Goal: Task Accomplishment & Management: Use online tool/utility

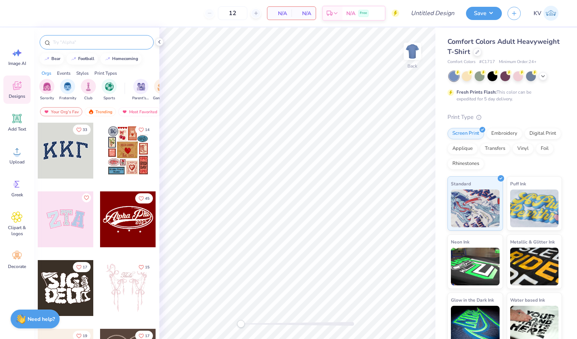
click at [106, 43] on input "text" at bounding box center [100, 43] width 97 height 8
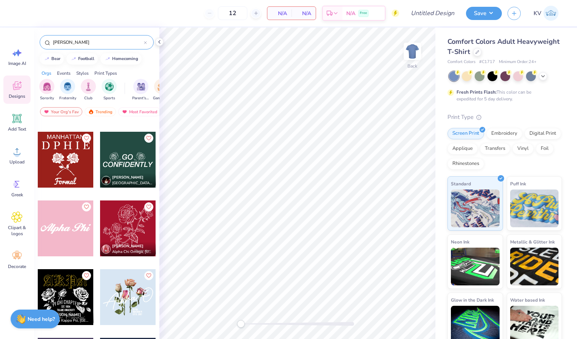
scroll to position [264, 0]
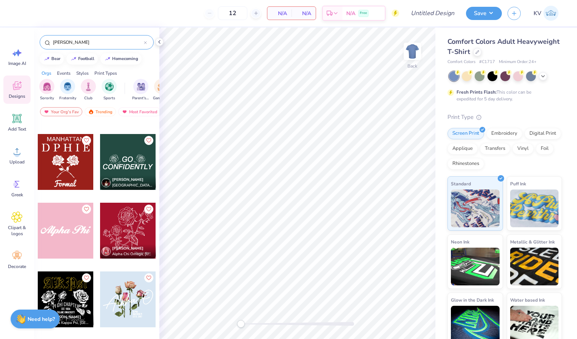
drag, startPoint x: 65, startPoint y: 41, endPoint x: 41, endPoint y: 39, distance: 23.5
click at [41, 39] on div "white rose" at bounding box center [97, 42] width 114 height 14
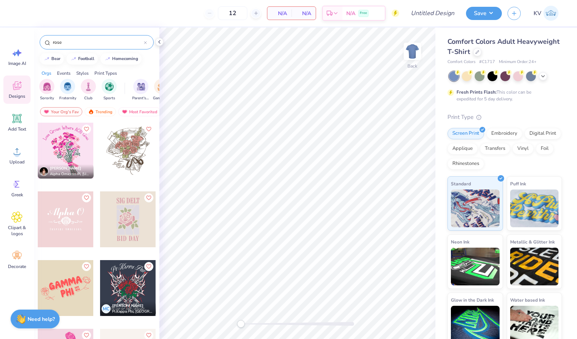
click at [54, 42] on input "rose" at bounding box center [98, 43] width 92 height 8
type input "rose"
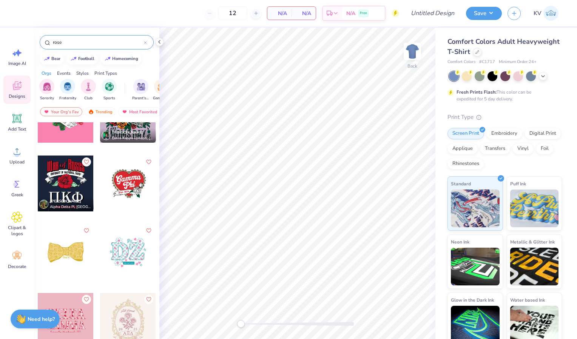
scroll to position [311, 0]
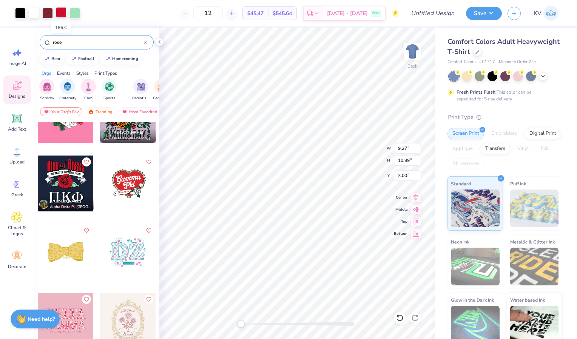
click at [60, 9] on div at bounding box center [61, 12] width 11 height 11
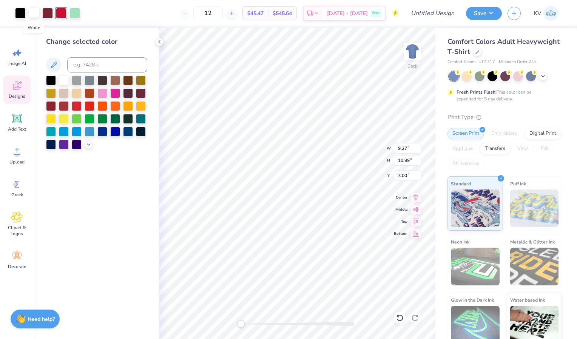
click at [32, 14] on div at bounding box center [34, 12] width 11 height 11
click at [76, 78] on div at bounding box center [77, 80] width 10 height 10
click at [61, 12] on div at bounding box center [61, 12] width 11 height 11
click at [62, 80] on div at bounding box center [64, 80] width 10 height 10
click at [48, 14] on div at bounding box center [47, 12] width 11 height 11
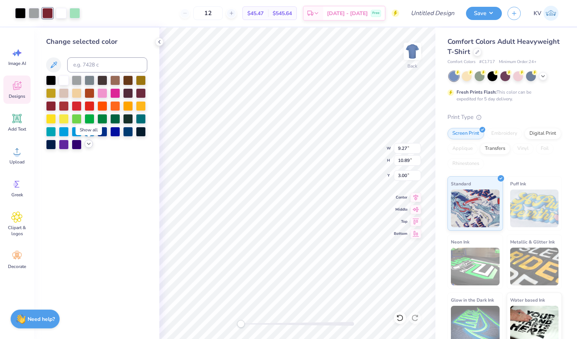
click at [89, 146] on icon at bounding box center [89, 144] width 6 height 6
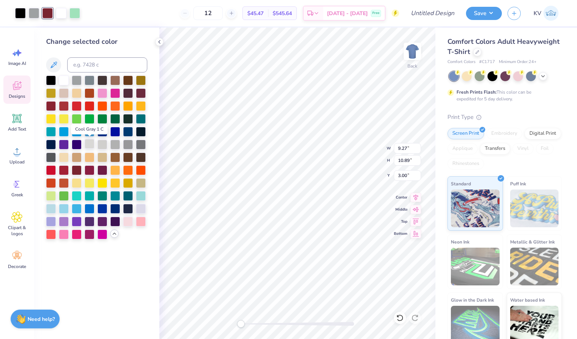
click at [88, 145] on div at bounding box center [90, 144] width 10 height 10
click at [63, 91] on div at bounding box center [64, 93] width 10 height 10
click at [131, 223] on div at bounding box center [128, 221] width 10 height 10
click at [64, 79] on div at bounding box center [64, 80] width 10 height 10
click at [61, 9] on div at bounding box center [61, 12] width 11 height 11
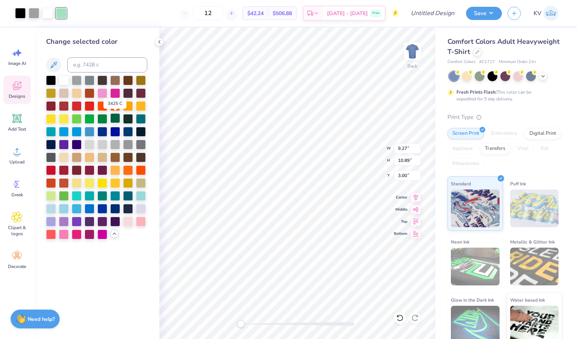
click at [111, 118] on div at bounding box center [115, 118] width 10 height 10
click at [103, 118] on div at bounding box center [102, 118] width 10 height 10
click at [33, 15] on div at bounding box center [34, 12] width 11 height 11
click at [65, 104] on div at bounding box center [64, 105] width 10 height 10
click at [51, 103] on div at bounding box center [51, 105] width 10 height 10
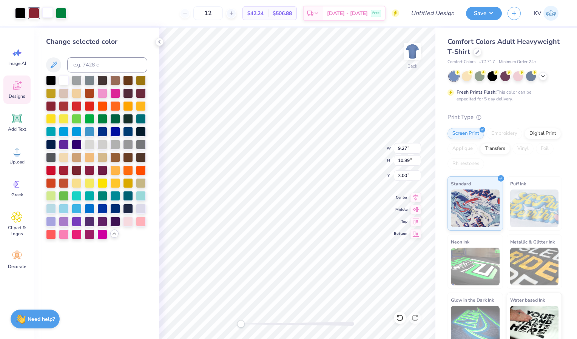
click at [49, 15] on div at bounding box center [47, 12] width 11 height 11
click at [75, 82] on div at bounding box center [77, 80] width 10 height 10
click at [68, 79] on div at bounding box center [64, 80] width 10 height 10
click at [21, 87] on icon at bounding box center [16, 85] width 11 height 11
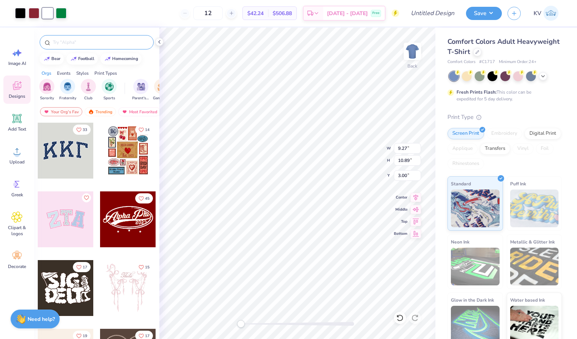
click at [77, 40] on input "text" at bounding box center [100, 43] width 97 height 8
type input "rose"
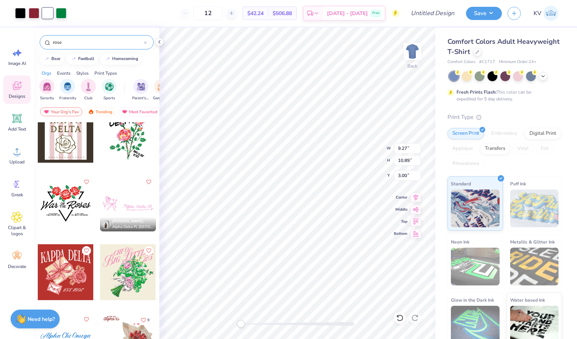
scroll to position [841, 0]
click at [68, 195] on div at bounding box center [66, 204] width 56 height 56
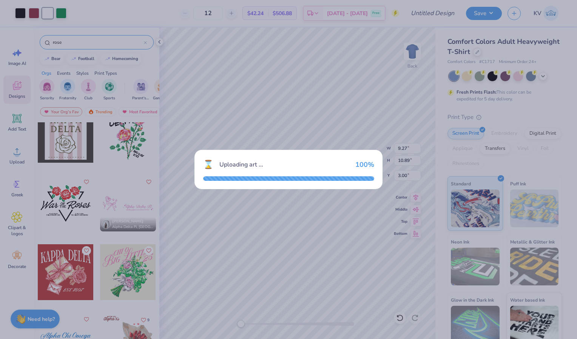
type input "11.26"
type input "8.22"
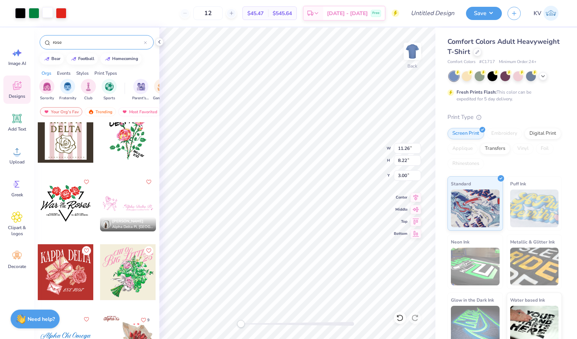
click at [49, 8] on div at bounding box center [47, 12] width 11 height 11
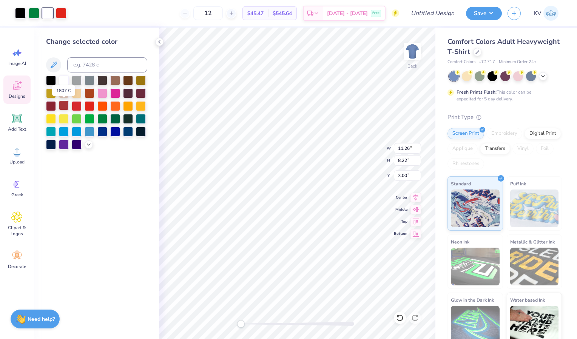
click at [63, 105] on div at bounding box center [64, 105] width 10 height 10
click at [62, 11] on div at bounding box center [61, 12] width 11 height 11
click at [64, 80] on div at bounding box center [64, 80] width 10 height 10
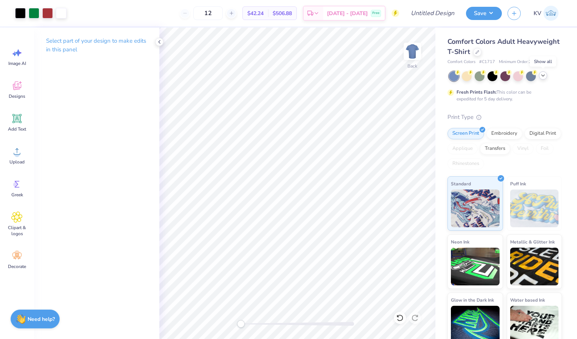
click at [544, 77] on icon at bounding box center [543, 75] width 6 height 6
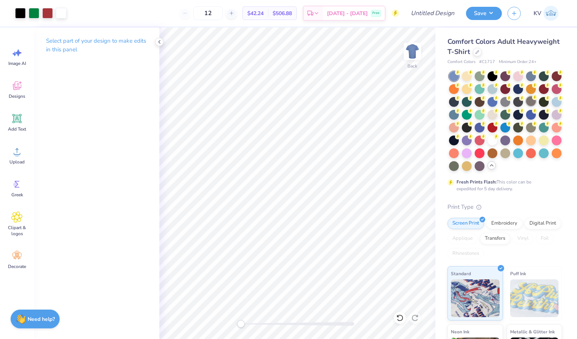
click at [526, 106] on div at bounding box center [531, 101] width 10 height 10
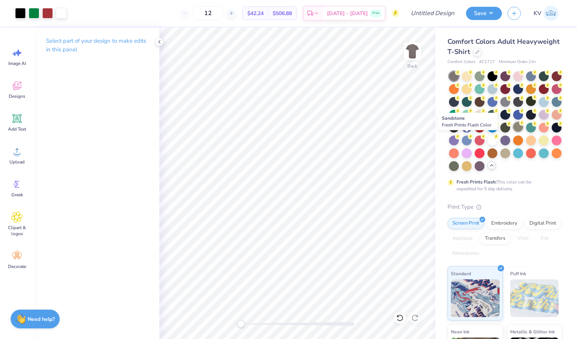
click at [513, 132] on div at bounding box center [518, 127] width 10 height 10
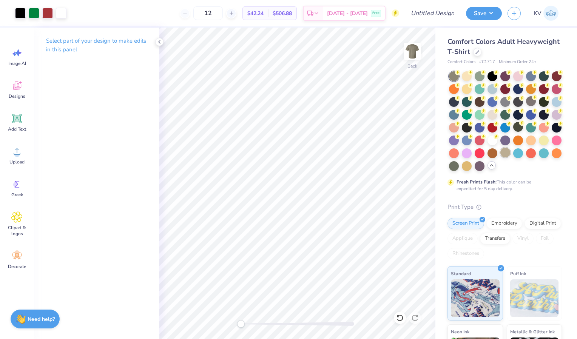
click at [500, 157] on div at bounding box center [505, 153] width 10 height 10
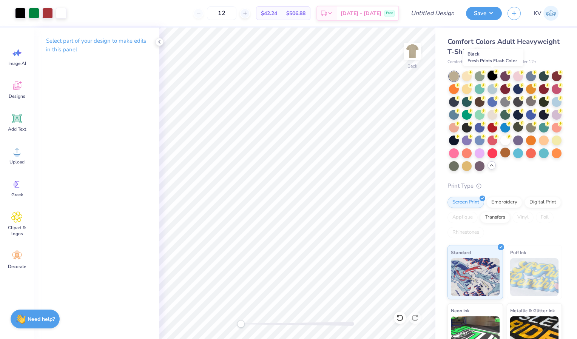
click at [494, 73] on icon at bounding box center [496, 71] width 5 height 5
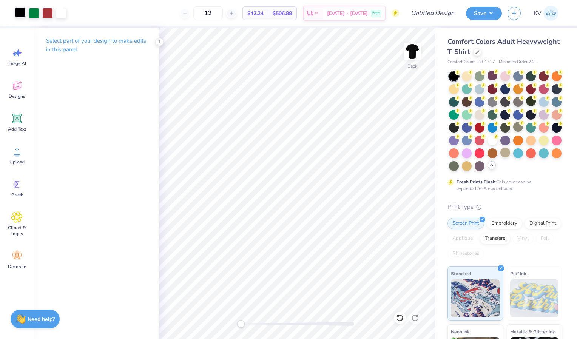
click at [19, 15] on div at bounding box center [20, 12] width 11 height 11
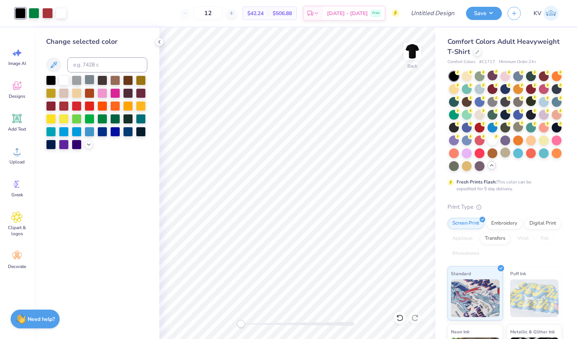
click at [93, 79] on div at bounding box center [90, 80] width 10 height 10
click at [510, 101] on div at bounding box center [505, 101] width 10 height 10
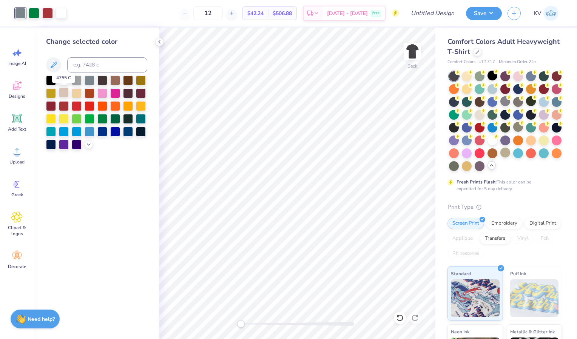
click at [63, 94] on div at bounding box center [64, 93] width 10 height 10
click at [87, 145] on icon at bounding box center [89, 144] width 6 height 6
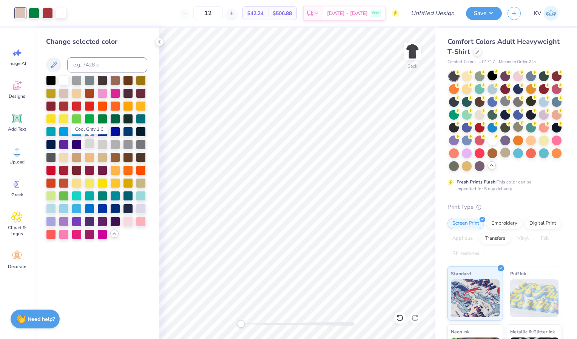
click at [90, 143] on div at bounding box center [90, 144] width 10 height 10
click at [50, 79] on div at bounding box center [51, 80] width 10 height 10
click at [48, 13] on div at bounding box center [47, 12] width 11 height 11
click at [51, 104] on div at bounding box center [51, 105] width 10 height 10
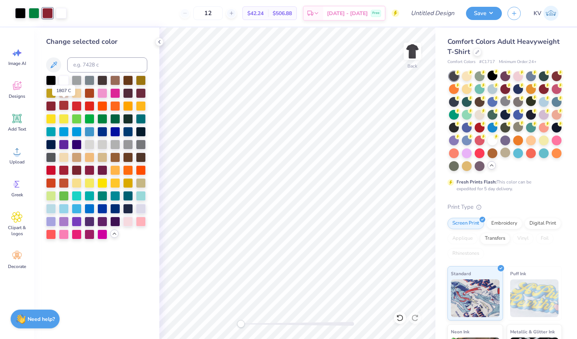
click at [61, 105] on div at bounding box center [64, 105] width 10 height 10
click at [49, 104] on div at bounding box center [51, 105] width 10 height 10
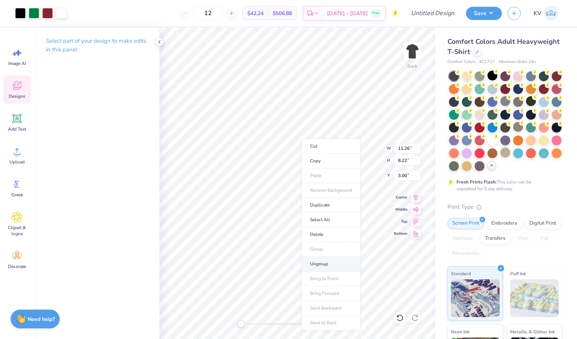
click at [322, 260] on li "Ungroup" at bounding box center [330, 264] width 59 height 15
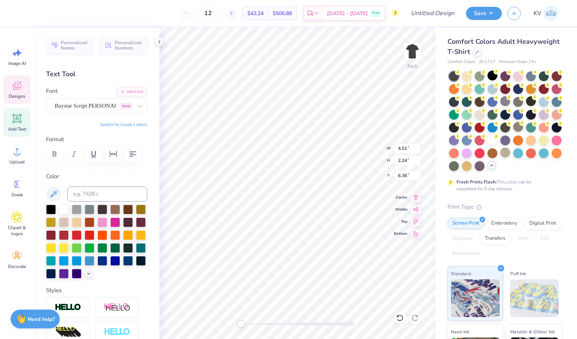
scroll to position [6, 1]
type textarea "W"
type textarea "Sig"
type input "5.45"
type input "1.88"
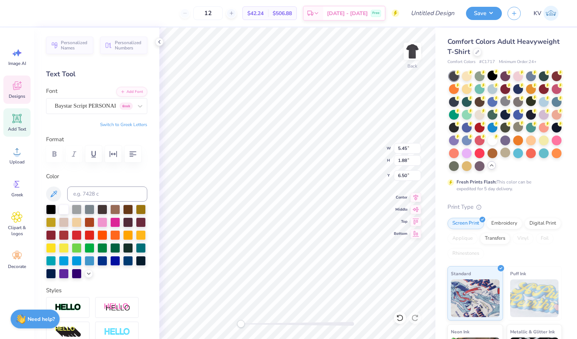
type input "6.50"
type textarea "R"
type textarea "Tau"
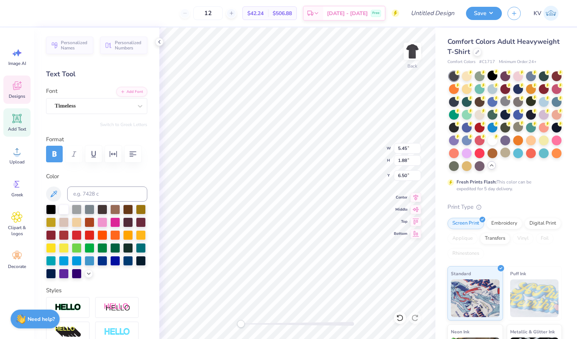
type input "1.47"
type input "0.53"
type input "7.53"
type input "3.29"
type input "1.83"
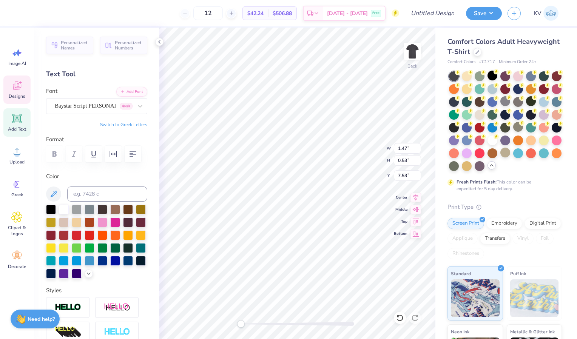
type input "6.53"
type textarea "T"
type textarea "Gamma"
type input "0.97"
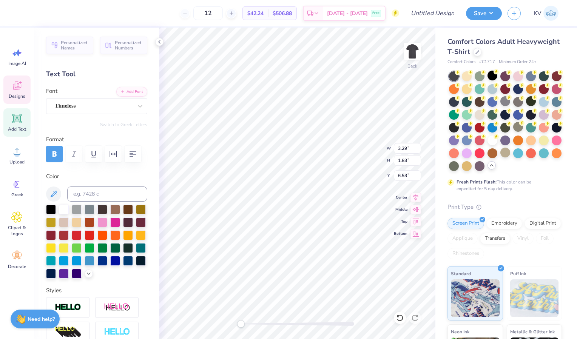
type input "0.56"
type input "6.89"
type input "7.15"
type input "2.46"
type input "6.21"
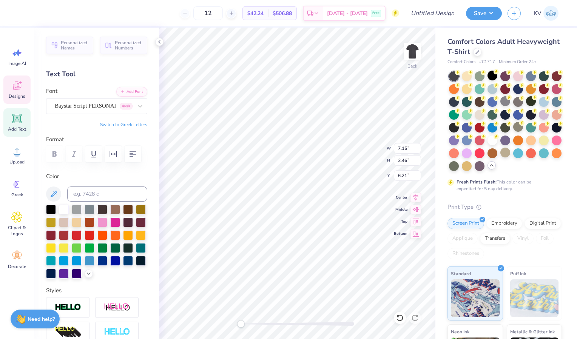
type textarea "G"
type textarea "Tau"
type input "3.29"
type input "1.83"
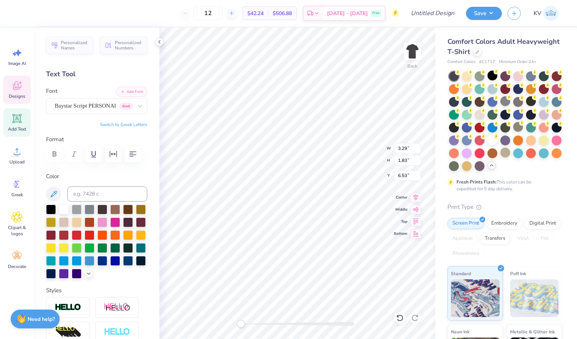
type input "6.53"
type input "1.47"
type input "0.53"
type input "7.53"
click at [398, 318] on icon at bounding box center [400, 318] width 8 height 8
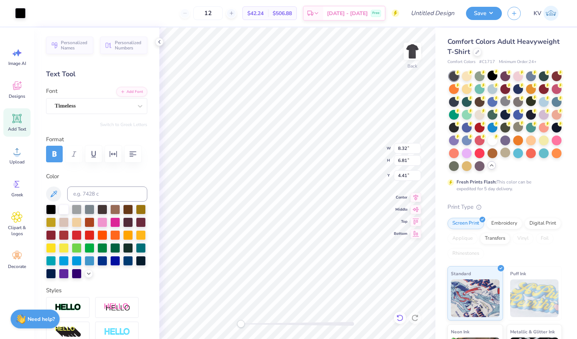
click at [395, 314] on div at bounding box center [400, 318] width 12 height 12
click at [398, 319] on icon at bounding box center [400, 318] width 8 height 8
click at [398, 318] on icon at bounding box center [400, 318] width 8 height 8
click at [401, 317] on icon at bounding box center [400, 318] width 8 height 8
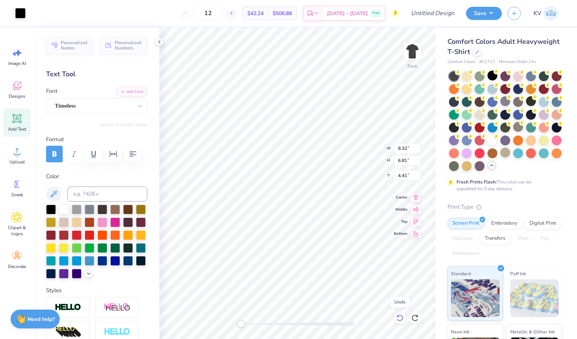
click at [401, 317] on icon at bounding box center [400, 318] width 8 height 8
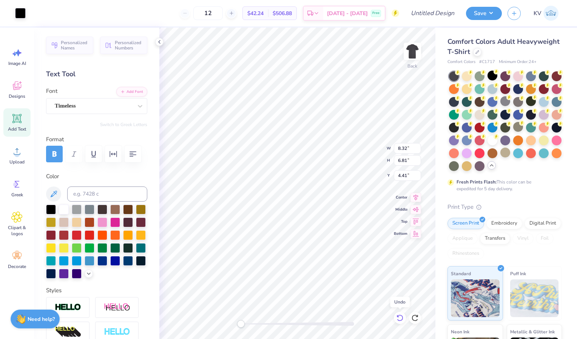
click at [401, 317] on icon at bounding box center [400, 318] width 8 height 8
click at [399, 318] on icon at bounding box center [400, 318] width 8 height 8
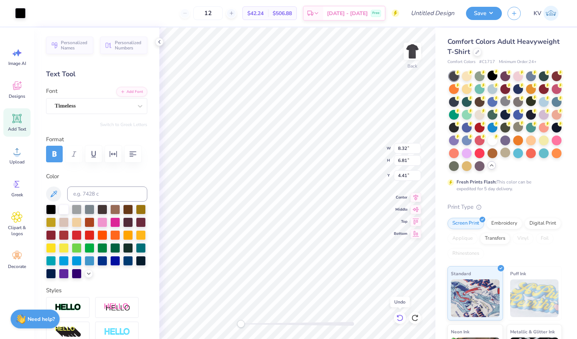
click at [399, 318] on icon at bounding box center [400, 318] width 8 height 8
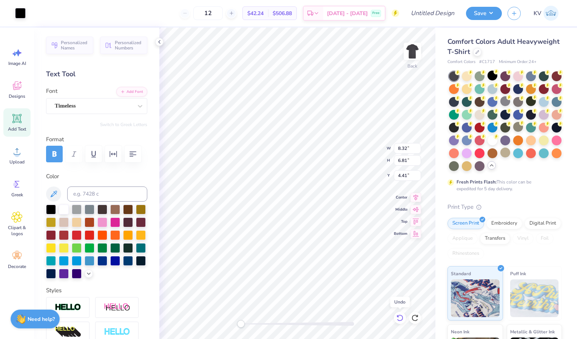
click at [399, 318] on icon at bounding box center [400, 318] width 8 height 8
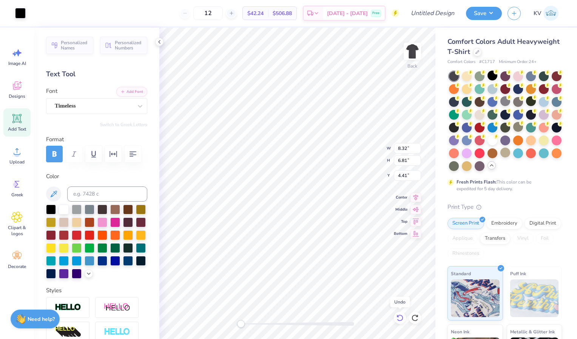
click at [399, 318] on icon at bounding box center [400, 318] width 8 height 8
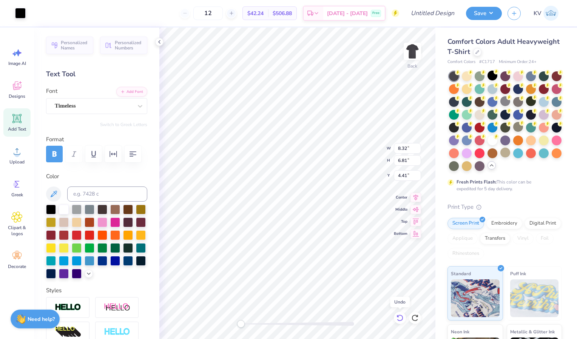
click at [399, 318] on icon at bounding box center [400, 318] width 8 height 8
click at [398, 320] on icon at bounding box center [399, 318] width 6 height 7
type input "11.26"
type input "8.22"
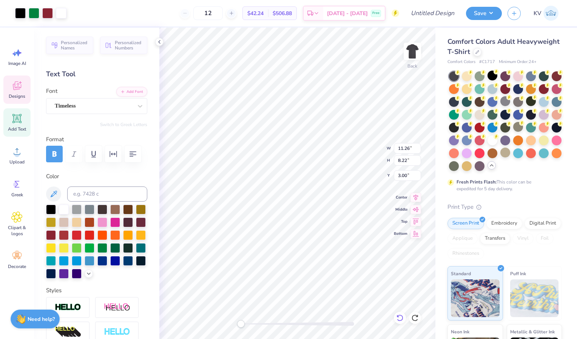
type input "3.00"
click at [30, 10] on div at bounding box center [34, 12] width 11 height 11
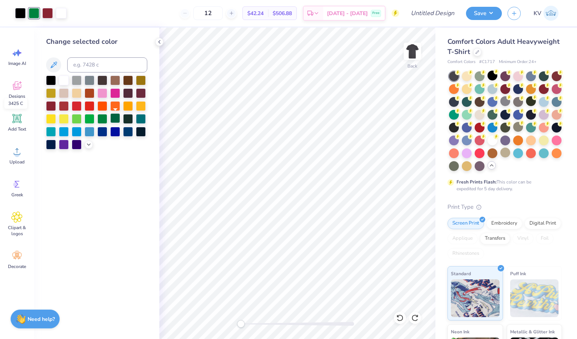
click at [113, 116] on div at bounding box center [115, 118] width 10 height 10
click at [104, 118] on div at bounding box center [102, 118] width 10 height 10
click at [128, 118] on div at bounding box center [128, 118] width 10 height 10
click at [104, 114] on div at bounding box center [102, 118] width 10 height 10
click at [88, 142] on icon at bounding box center [89, 144] width 6 height 6
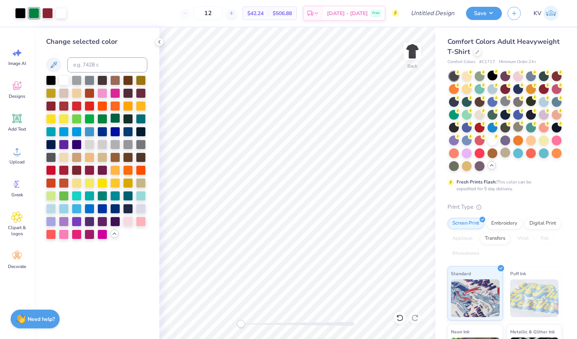
click at [113, 117] on div at bounding box center [115, 118] width 10 height 10
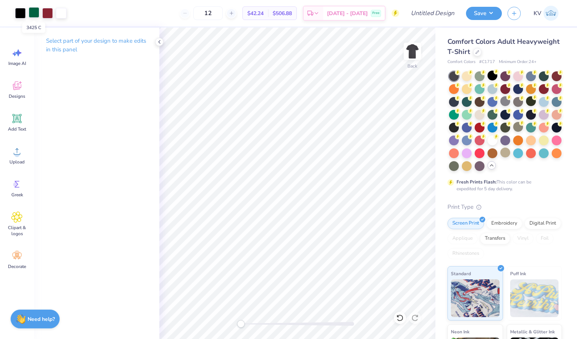
click at [35, 14] on div at bounding box center [34, 12] width 11 height 11
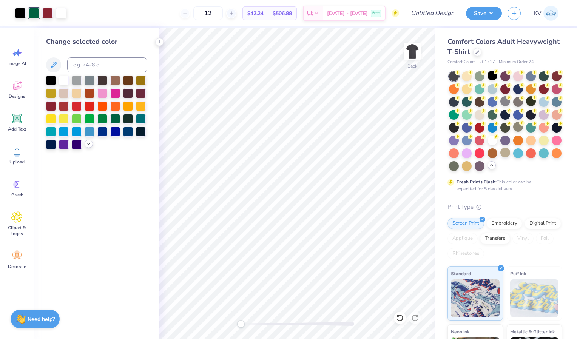
click at [87, 144] on icon at bounding box center [89, 144] width 6 height 6
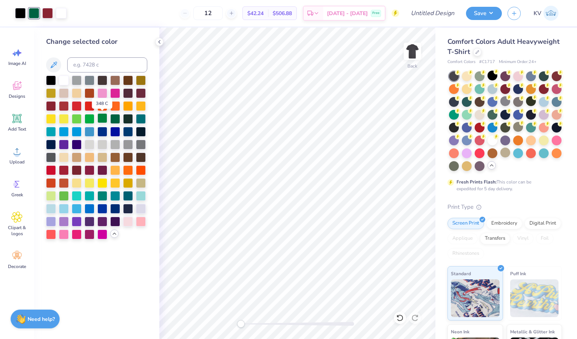
click at [100, 116] on div at bounding box center [102, 118] width 10 height 10
click at [117, 118] on div at bounding box center [115, 118] width 10 height 10
click at [48, 12] on div at bounding box center [47, 12] width 11 height 11
click at [63, 104] on div at bounding box center [64, 105] width 10 height 10
click at [66, 167] on div at bounding box center [64, 170] width 10 height 10
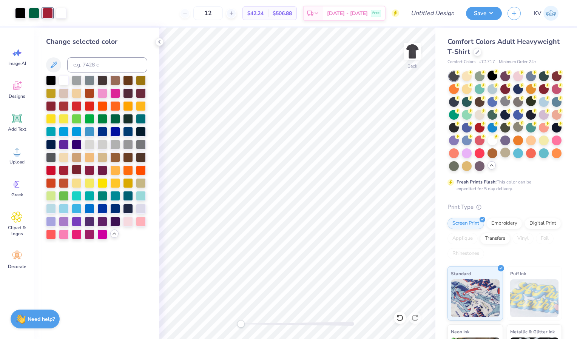
click at [77, 169] on div at bounding box center [77, 170] width 10 height 10
click at [481, 11] on button "Save" at bounding box center [484, 12] width 36 height 13
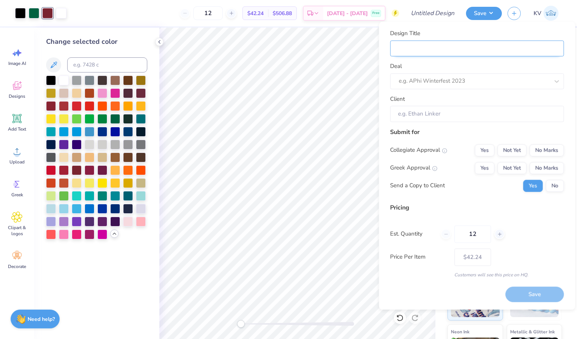
click at [428, 48] on input "Design Title" at bounding box center [477, 48] width 174 height 16
type input "S"
type input "Si"
type input "Sig"
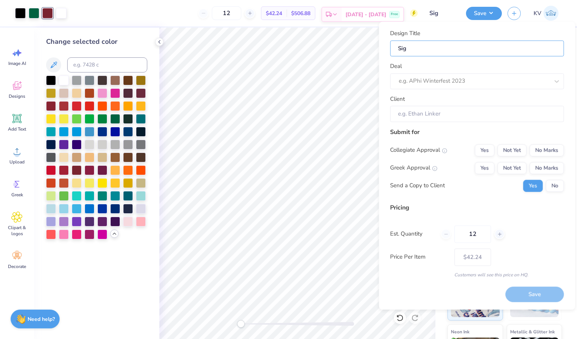
type input "Sigm"
type input "Sigma"
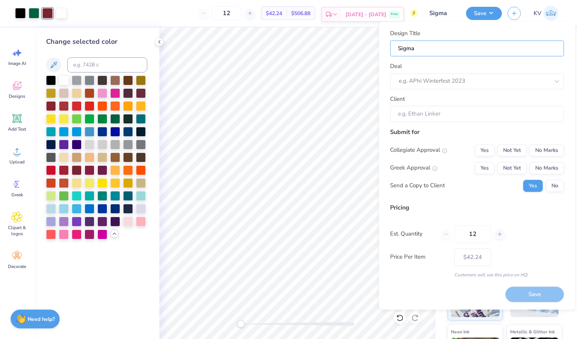
type input "Sigma T"
type input "Sigma Ta"
type input "Sigma Tau"
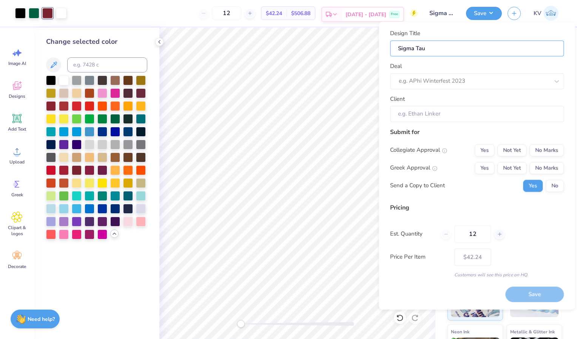
type input "Sigma Tau"
type input "Sigma Tau G"
type input "Sigma Tau Ga"
type input "Sigma Tau Gam"
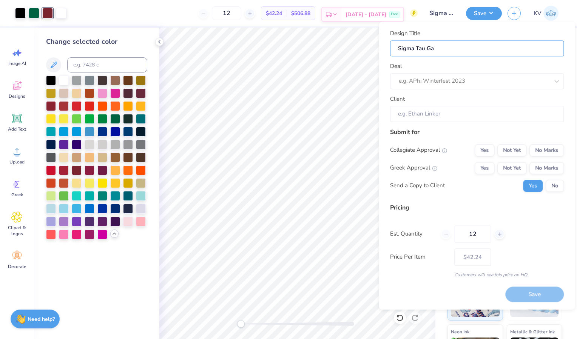
type input "Sigma Tau Gam"
type input "Sigma Tau Gamm"
type input "Sigma Tau Gamma"
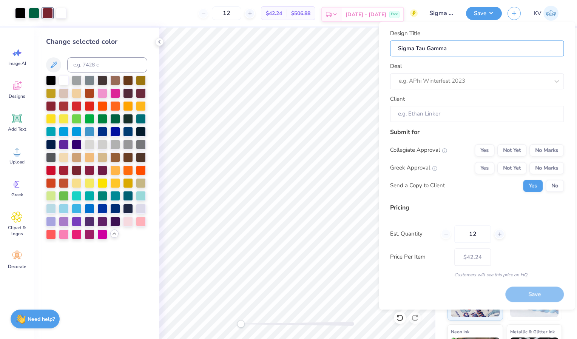
type input "Sigma Tau Gamma"
type input "Sigma Tau Gamma F"
type input "Sigma Tau Gamma Fo"
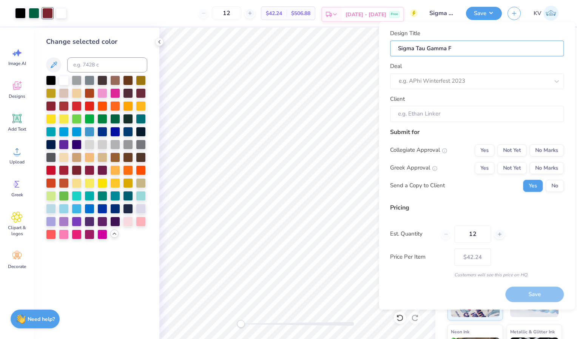
type input "Sigma Tau Gamma Fo"
type input "Sigma Tau Gamma For"
type input "Sigma Tau Gamma Form"
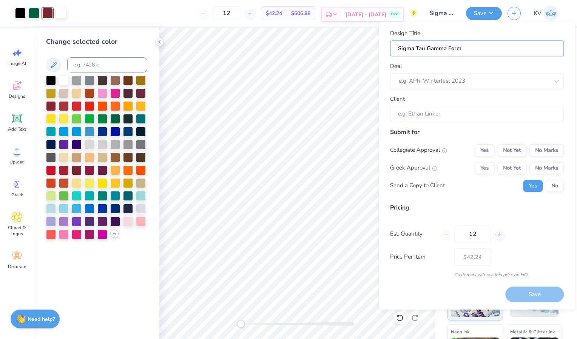
type input "Sigma Tau Gamma Forma"
type input "Sigma Tau Gamma Formal"
type input "Sigma Tau Gamma Formal 2"
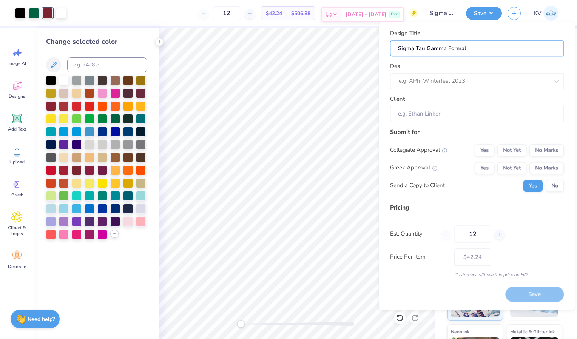
type input "Sigma Tau Gamma Formal 2"
type input "Sigma Tau Gamma Formal 20"
type input "Sigma Tau Gamma Formal 202"
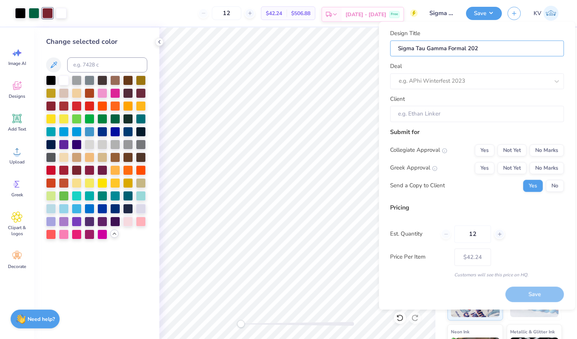
type input "Sigma Tau Gamma Formal 2025"
click at [407, 85] on div at bounding box center [466, 81] width 135 height 10
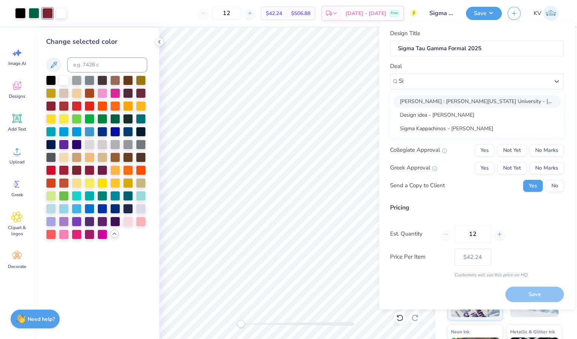
type input "Si"
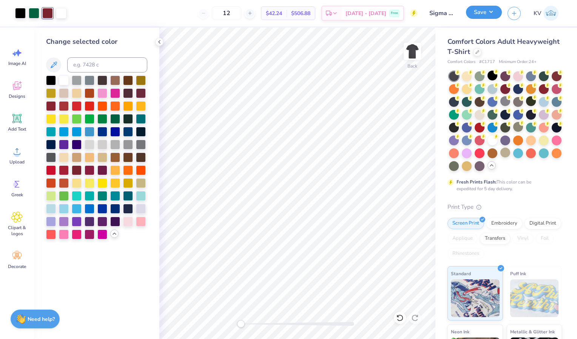
click at [481, 14] on button "Save" at bounding box center [484, 12] width 36 height 13
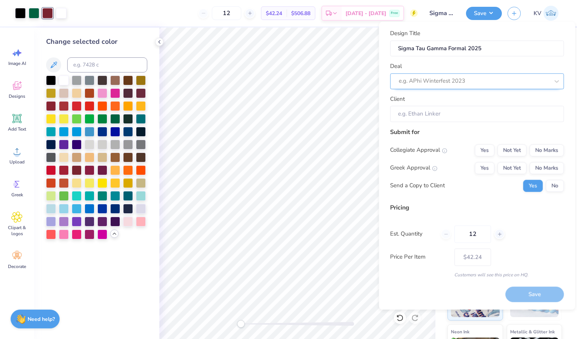
click at [428, 78] on div at bounding box center [474, 81] width 150 height 10
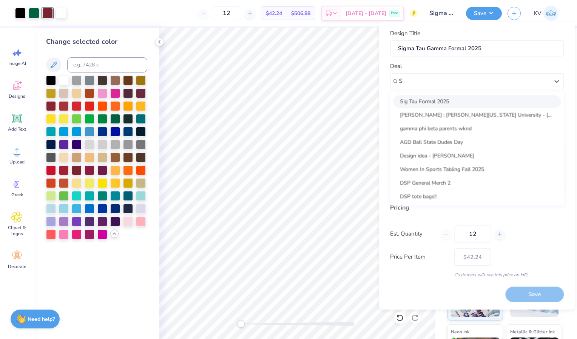
click at [426, 100] on div "Sig Tau Formal 2025" at bounding box center [477, 101] width 168 height 12
type input "S"
type input "Logan Sig Tau President"
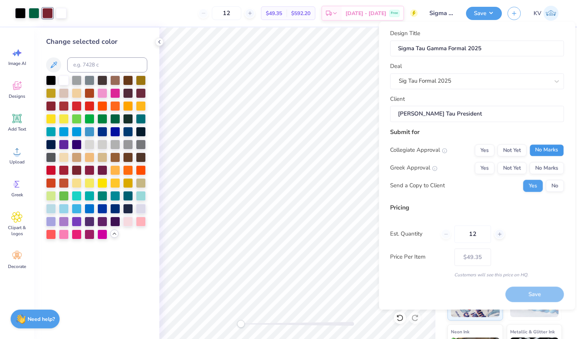
click at [545, 150] on button "No Marks" at bounding box center [546, 150] width 34 height 12
click at [484, 171] on button "Yes" at bounding box center [485, 168] width 20 height 12
click at [509, 165] on button "Not Yet" at bounding box center [511, 168] width 29 height 12
click at [552, 186] on button "No" at bounding box center [555, 186] width 18 height 12
click at [524, 289] on button "Save" at bounding box center [534, 294] width 59 height 15
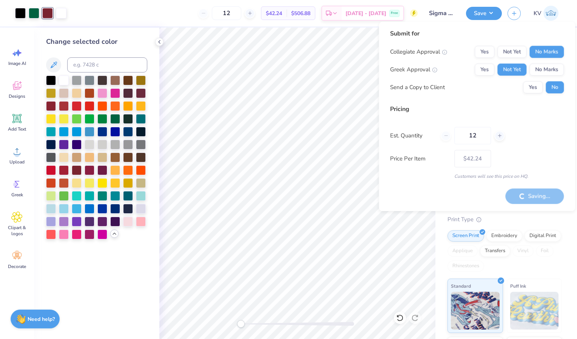
type input "– –"
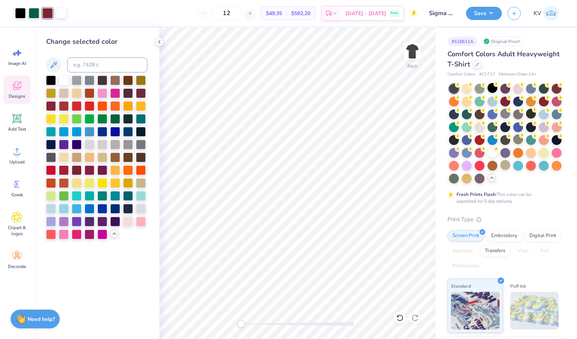
click at [18, 91] on icon at bounding box center [16, 85] width 11 height 11
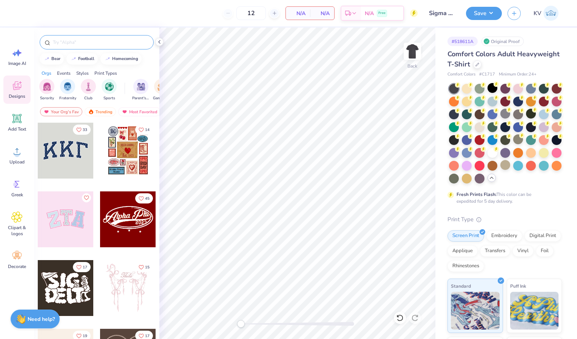
click at [78, 40] on input "text" at bounding box center [100, 43] width 97 height 8
type input "rose"
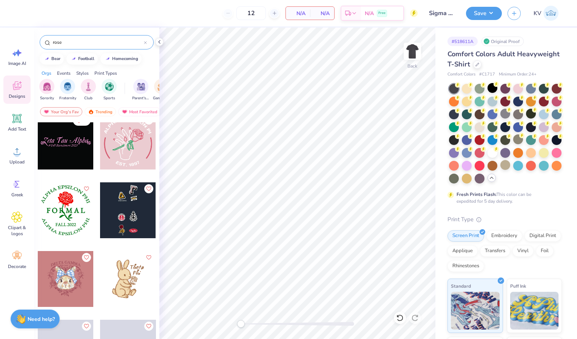
scroll to position [2826, 0]
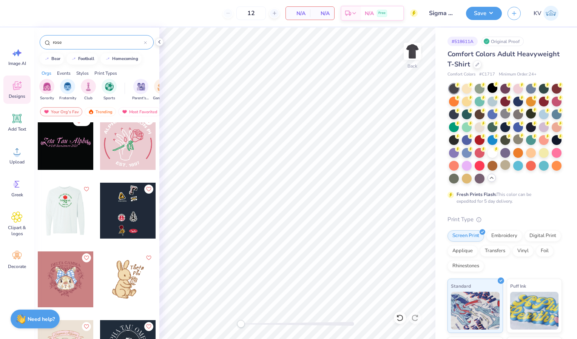
click at [58, 204] on div at bounding box center [65, 211] width 56 height 56
click at [59, 195] on div at bounding box center [66, 211] width 56 height 56
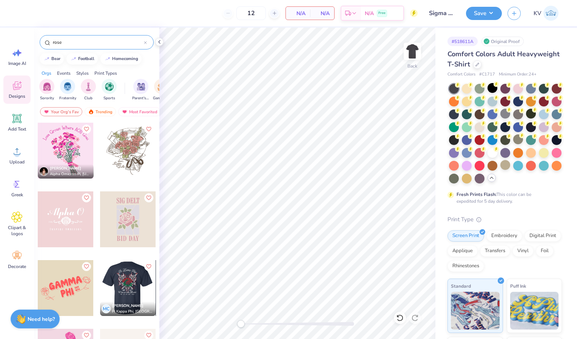
scroll to position [0, 0]
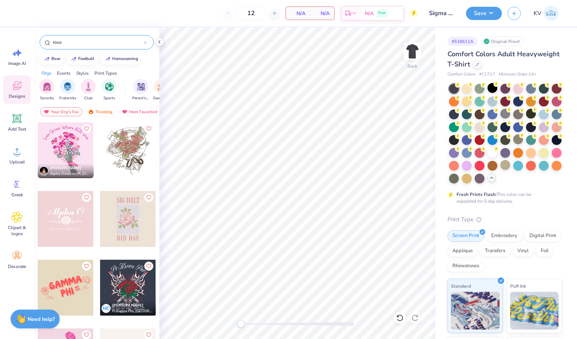
click at [123, 289] on div at bounding box center [128, 288] width 56 height 56
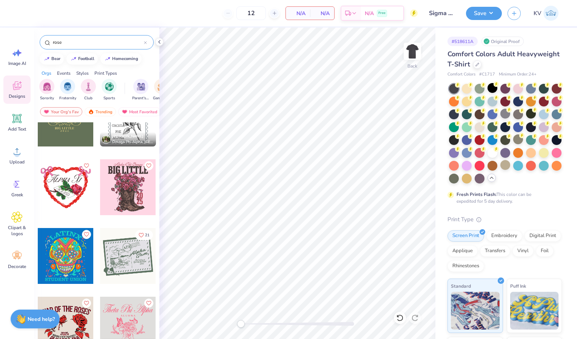
scroll to position [1291, 0]
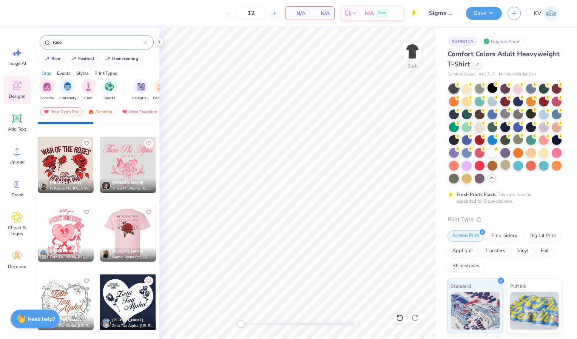
click at [135, 236] on div at bounding box center [128, 234] width 168 height 56
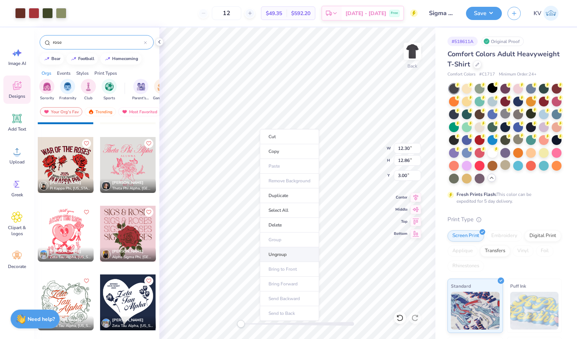
click at [281, 251] on li "Ungroup" at bounding box center [289, 254] width 59 height 15
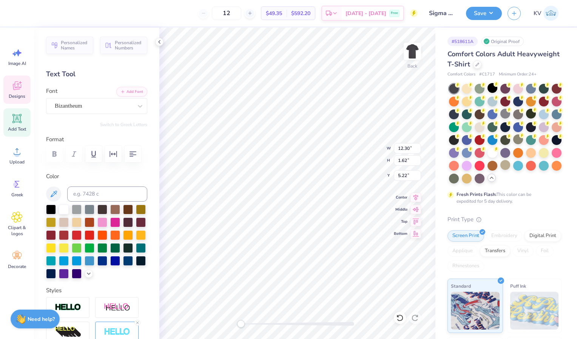
scroll to position [6, 1]
type textarea "S"
type textarea "Formal"
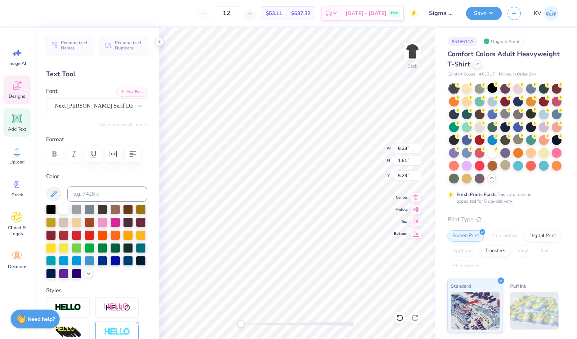
type textarea "Formal"
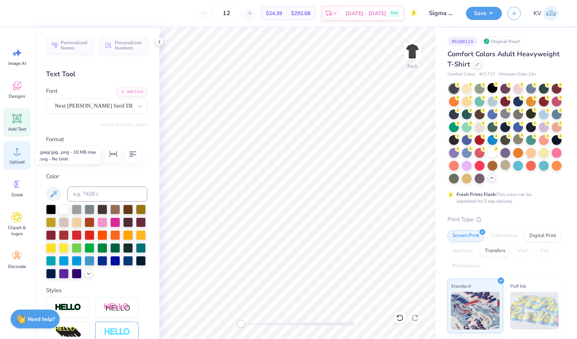
click at [16, 154] on icon at bounding box center [17, 151] width 7 height 6
click at [16, 52] on icon at bounding box center [18, 52] width 6 height 7
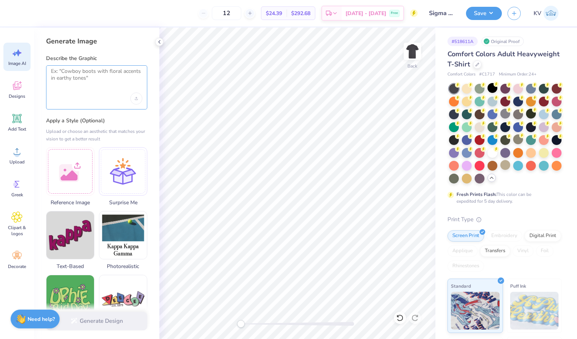
click at [92, 82] on textarea at bounding box center [96, 77] width 91 height 19
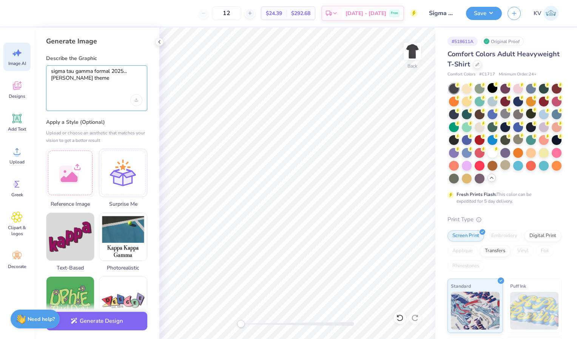
type textarea "sigma tau gamma formal 2025... white rose theme"
click at [127, 54] on div "Generate Image Describe the Graphic sigma tau gamma formal 2025... white rose t…" at bounding box center [96, 184] width 125 height 312
click at [89, 82] on textarea "sigma tau gamma formal 2025... white rose theme" at bounding box center [96, 78] width 91 height 20
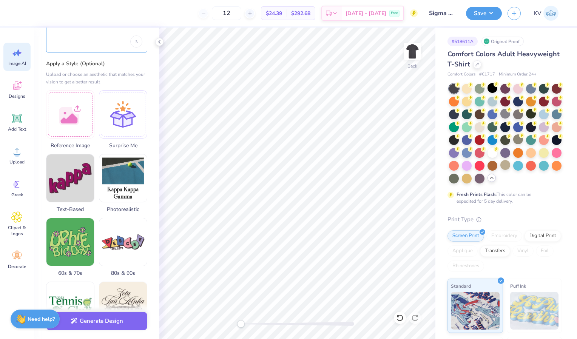
scroll to position [0, 0]
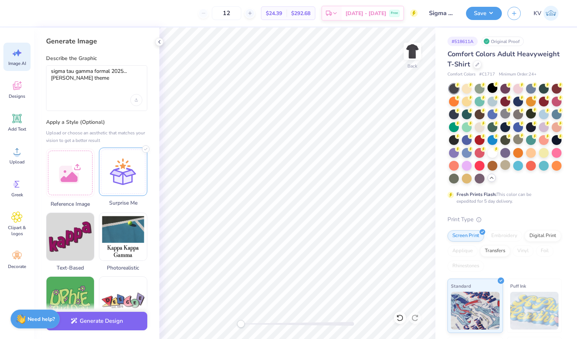
click at [125, 171] on div at bounding box center [123, 172] width 48 height 48
click at [106, 313] on button "Generate Design" at bounding box center [96, 319] width 101 height 19
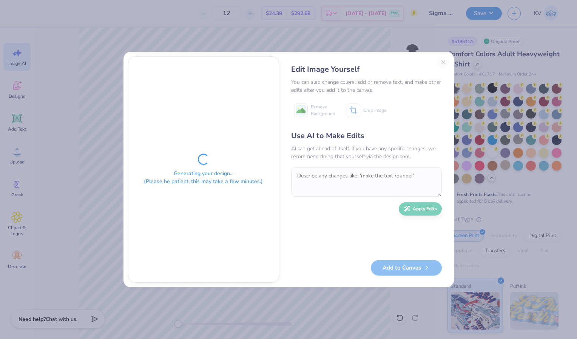
click at [268, 260] on div "Generating your design... (Please be patient, this may take a few minutes.)" at bounding box center [203, 170] width 150 height 226
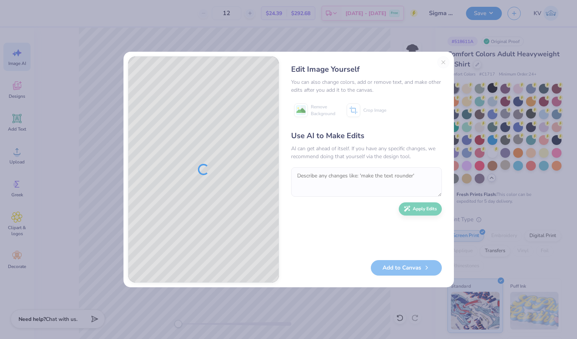
click at [175, 99] on div at bounding box center [203, 170] width 150 height 226
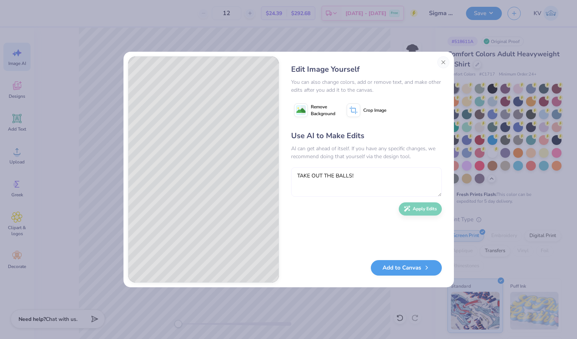
click at [321, 177] on textarea "TAKE OUT THE BALLS!" at bounding box center [366, 181] width 151 height 29
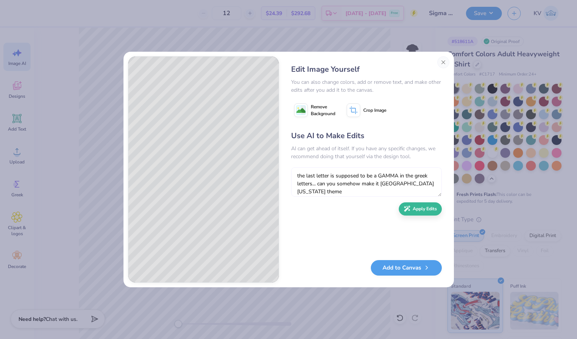
scroll to position [6, 0]
type textarea "the last letter is supposed to be a GAMMA in the greek letters... can you someh…"
click at [411, 206] on button "Apply Edits" at bounding box center [420, 206] width 43 height 13
click at [324, 178] on textarea "the last letter is supposed to be a GAMMA in the greek letters... can you someh…" at bounding box center [366, 181] width 151 height 29
type textarea "can you have it say lexington kentucky somewhere"
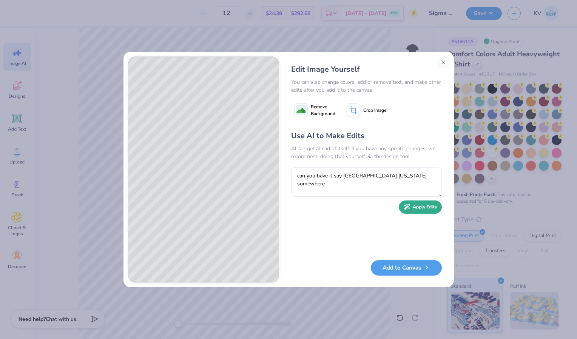
click at [411, 208] on button "Apply Edits" at bounding box center [420, 206] width 43 height 13
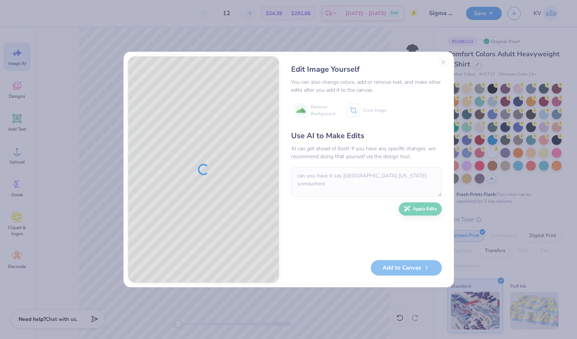
click at [321, 133] on div "Use AI to Make Edits" at bounding box center [366, 135] width 151 height 11
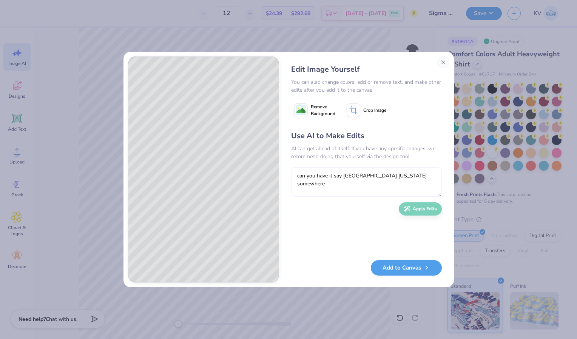
click at [318, 179] on textarea "can you have it say [GEOGRAPHIC_DATA] [US_STATE] somewhere" at bounding box center [366, 181] width 151 height 29
type textarea "change the greek letters to SIGMA TAU GAMMA"
click at [411, 216] on div "Use AI to Make Edits AI can get ahead of itself. If you have any specific chang…" at bounding box center [366, 191] width 151 height 122
click at [411, 199] on div "Use AI to Make Edits AI can get ahead of itself. If you have any specific chang…" at bounding box center [366, 191] width 151 height 122
click at [411, 210] on button "Apply Edits" at bounding box center [420, 206] width 43 height 13
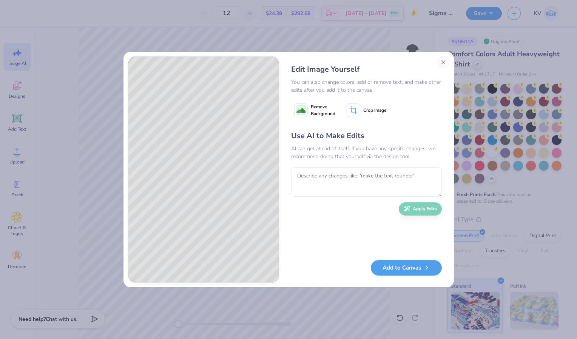
click at [390, 264] on button "Add to Canvas" at bounding box center [406, 267] width 71 height 15
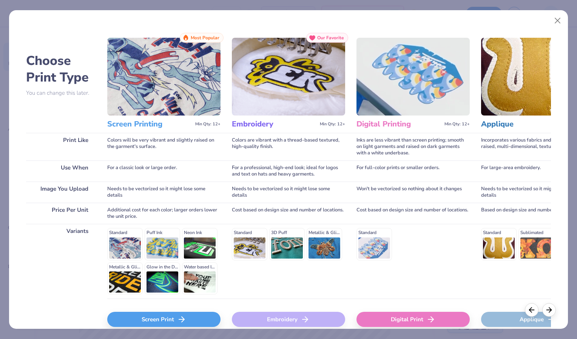
click at [191, 66] on img at bounding box center [163, 77] width 113 height 78
click at [137, 124] on h3 "Screen Printing" at bounding box center [149, 124] width 85 height 10
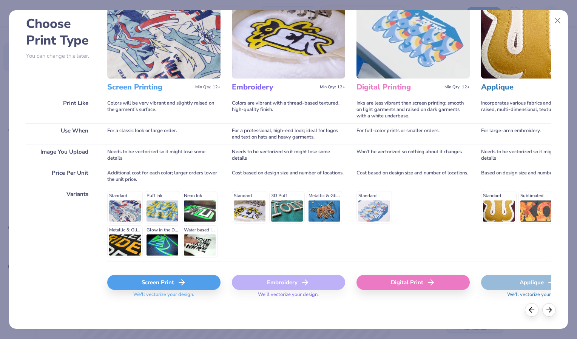
click at [170, 285] on div "Screen Print" at bounding box center [163, 282] width 113 height 15
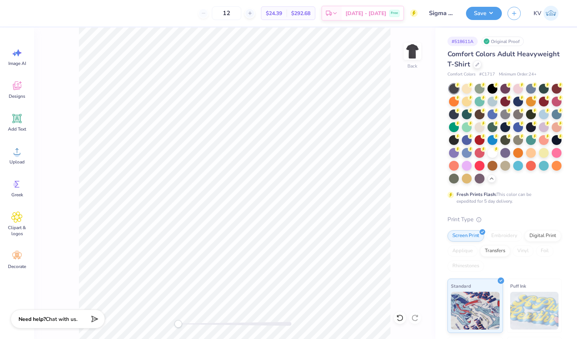
scroll to position [0, 0]
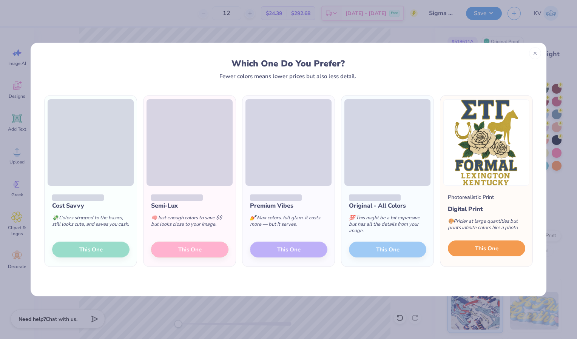
click at [491, 246] on span "This One" at bounding box center [486, 248] width 23 height 9
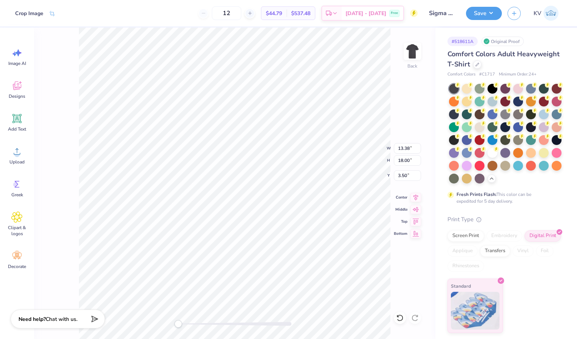
type input "11.47"
type input "15.43"
type input "6.07"
click at [64, 75] on div "Back W 11.47 11.47 " H 15.43 15.43 " Y 3.00 3.00 " Center Middle Top Bottom" at bounding box center [234, 184] width 401 height 312
type input "10.98"
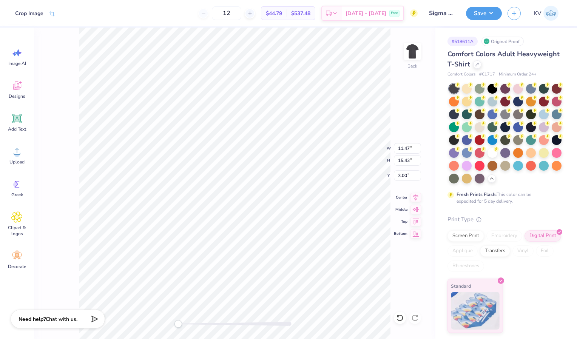
type input "14.76"
type input "3.66"
click at [19, 60] on div "Image AI" at bounding box center [16, 57] width 27 height 28
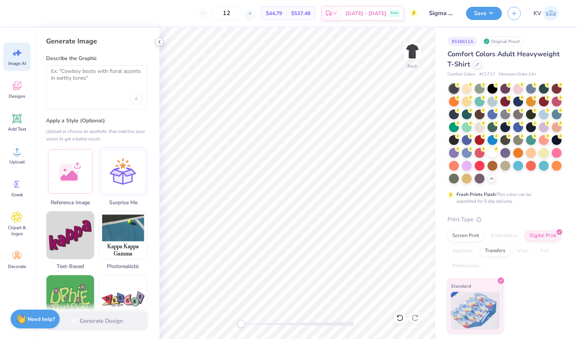
click at [161, 43] on icon at bounding box center [159, 42] width 6 height 6
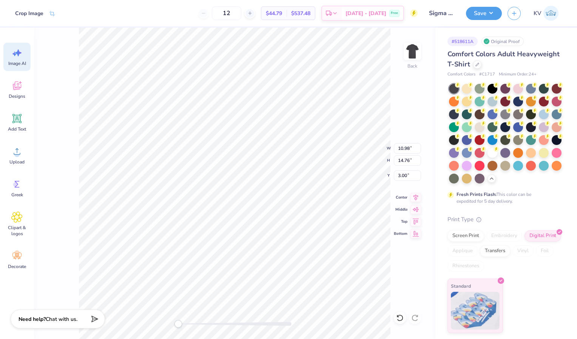
scroll to position [6, 0]
click at [262, 168] on li "Copy" at bounding box center [269, 167] width 59 height 15
click at [419, 49] on img at bounding box center [412, 51] width 30 height 30
type input "9.88"
type input "13.29"
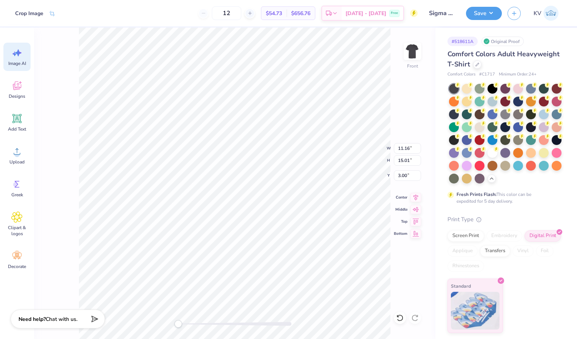
type input "4.71"
type input "10.24"
type input "13.78"
type input "3.00"
click at [408, 51] on img at bounding box center [412, 51] width 30 height 30
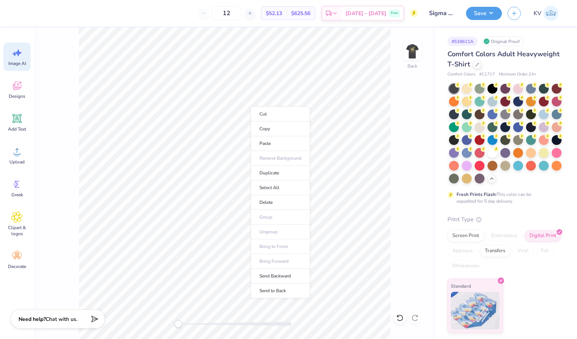
click at [401, 106] on div "Back" at bounding box center [234, 184] width 401 height 312
click at [486, 11] on button "Save" at bounding box center [484, 12] width 36 height 13
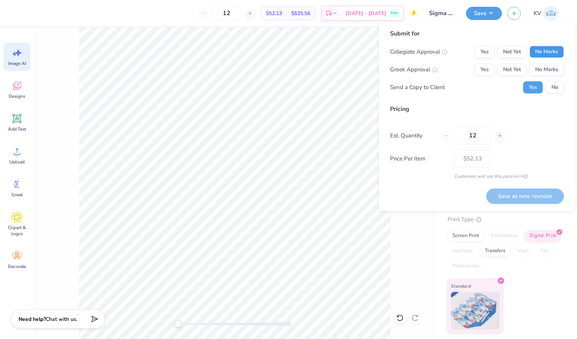
click at [545, 48] on button "No Marks" at bounding box center [546, 52] width 34 height 12
click at [520, 64] on button "Not Yet" at bounding box center [511, 69] width 29 height 12
click at [553, 86] on button "No" at bounding box center [555, 87] width 18 height 12
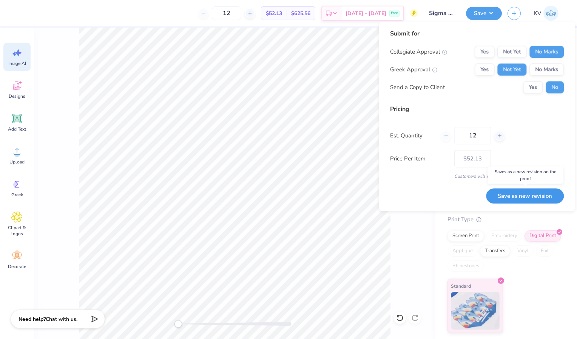
click at [514, 194] on button "Save as new revision" at bounding box center [525, 195] width 78 height 15
type input "$52.13"
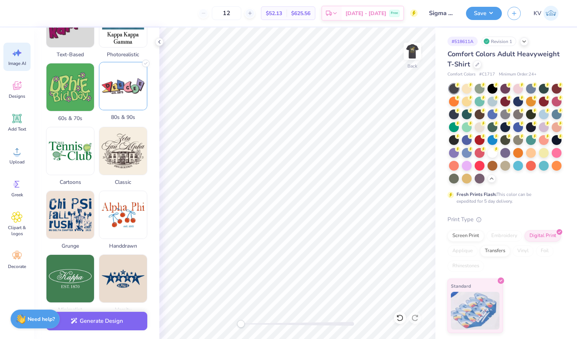
scroll to position [214, 0]
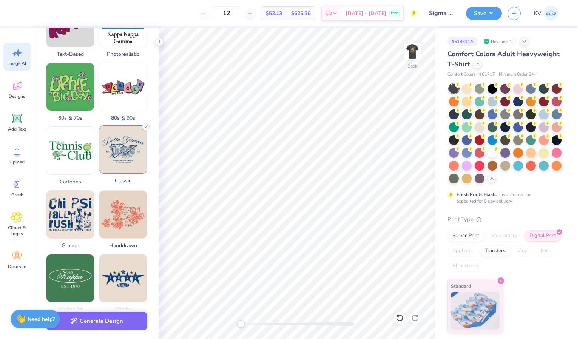
type textarea "vintage, sigma tau gamma... [PERSON_NAME] theme for formal 2025 in [GEOGRAPHIC_…"
click at [120, 155] on img at bounding box center [123, 150] width 48 height 48
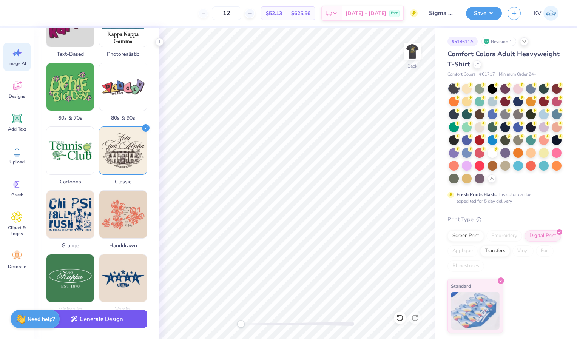
click at [93, 316] on button "Generate Design" at bounding box center [96, 319] width 101 height 19
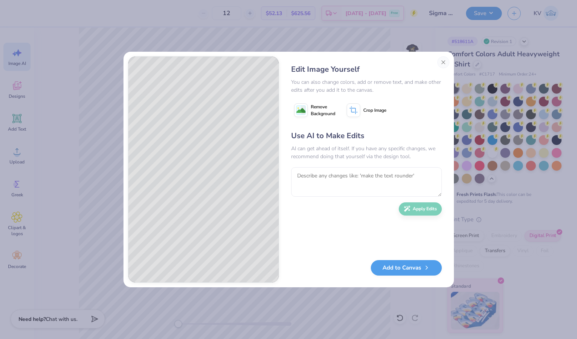
scroll to position [6, 0]
click at [335, 183] on textarea at bounding box center [366, 181] width 151 height 29
click at [439, 62] on button "Close" at bounding box center [443, 62] width 12 height 12
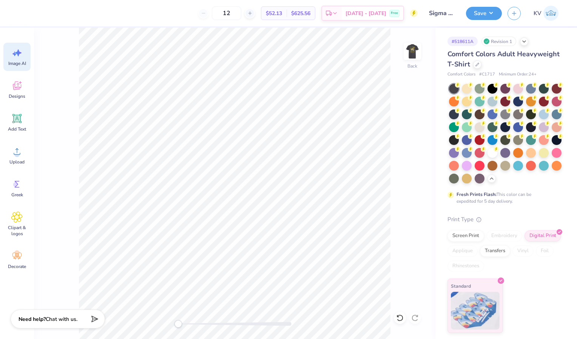
scroll to position [0, 17]
click at [14, 55] on icon at bounding box center [14, 54] width 4 height 5
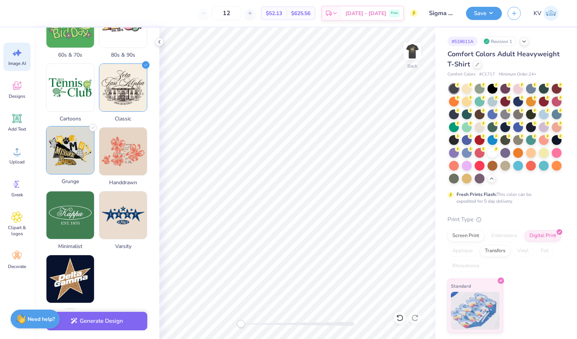
scroll to position [271, 0]
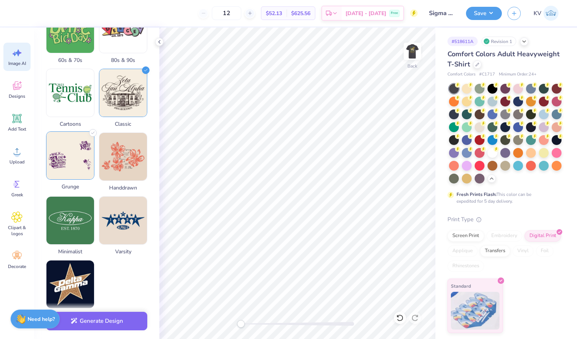
click at [75, 150] on img at bounding box center [70, 156] width 48 height 48
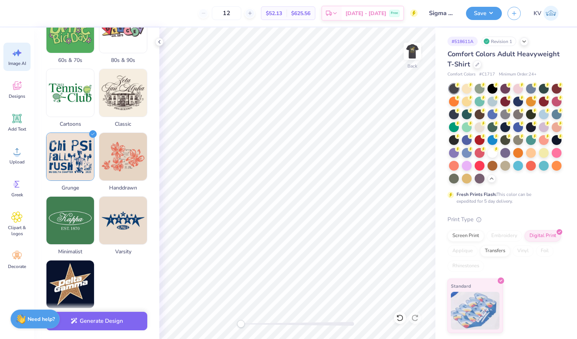
click at [86, 310] on div "Generate Design" at bounding box center [96, 321] width 125 height 37
click at [84, 339] on html "12 $52.13 Per Item $625.56 Total Est. Delivery Sep 24 - 27 Free Design Title Si…" at bounding box center [288, 169] width 577 height 339
click at [86, 317] on button "Generate Design" at bounding box center [96, 319] width 101 height 19
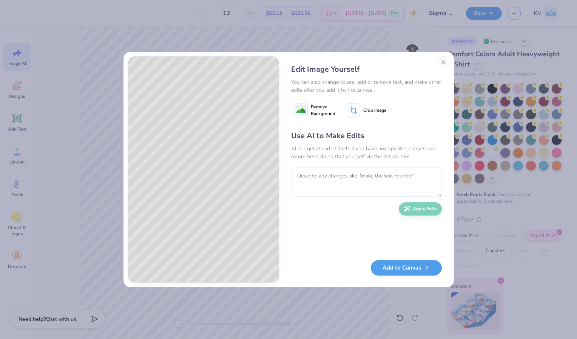
click at [338, 175] on textarea at bounding box center [366, 181] width 151 height 29
type textarea "can you change the light green to dark green an the pink to a dark red"
click at [425, 207] on button "Apply Edits" at bounding box center [420, 206] width 43 height 13
click at [407, 184] on textarea at bounding box center [366, 181] width 151 height 29
type textarea "darker red more like maroon ish"
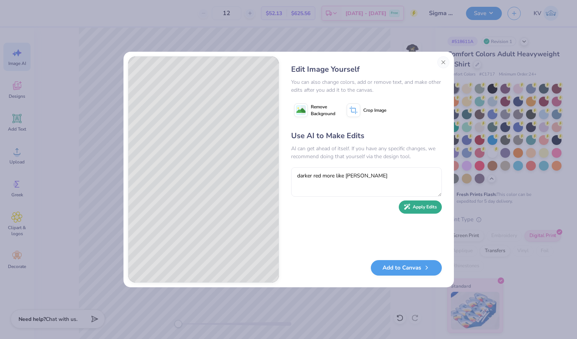
click at [412, 204] on button "Apply Edits" at bounding box center [420, 206] width 43 height 13
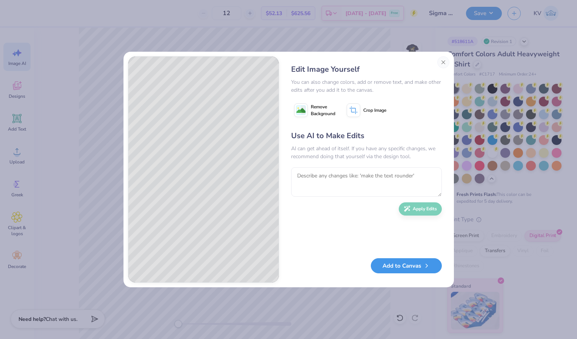
click at [384, 264] on button "Add to Canvas" at bounding box center [406, 265] width 71 height 15
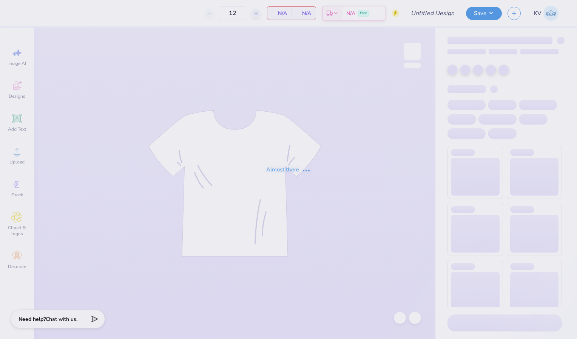
type input "Phi Rho Family Weekend 2025"
type input "24"
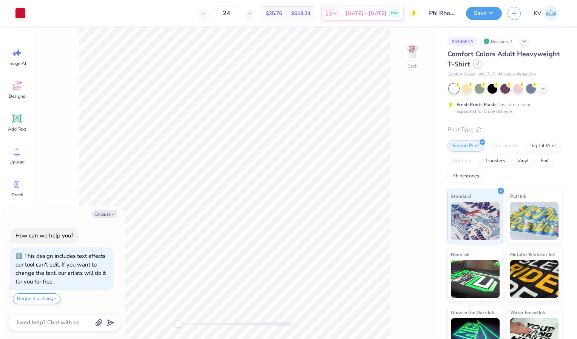
click at [479, 65] on icon at bounding box center [477, 64] width 4 height 4
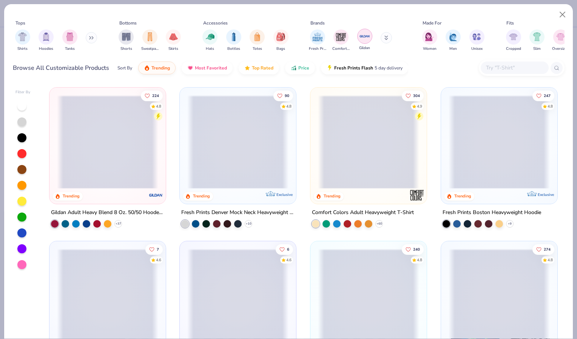
click at [360, 37] on img "filter for Gildan" at bounding box center [364, 36] width 11 height 11
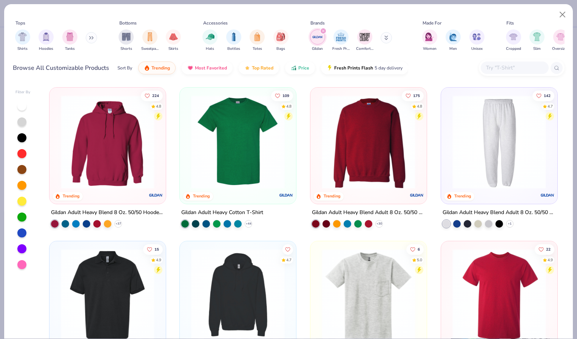
click at [333, 170] on img at bounding box center [368, 142] width 101 height 94
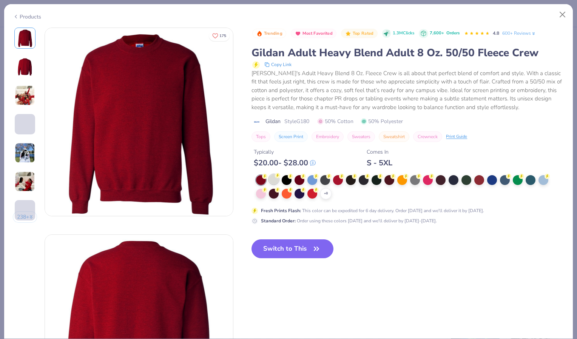
click at [275, 180] on div at bounding box center [274, 179] width 10 height 10
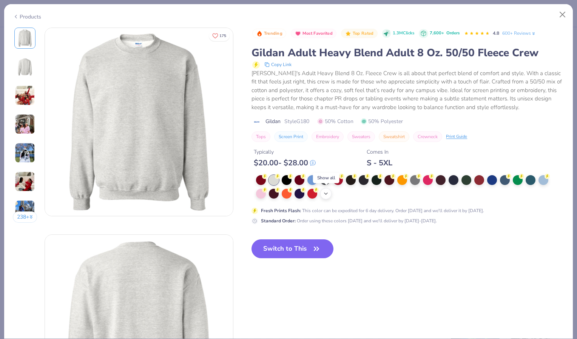
click at [327, 190] on div "+ 8" at bounding box center [325, 193] width 11 height 11
click at [399, 190] on div at bounding box center [402, 193] width 10 height 10
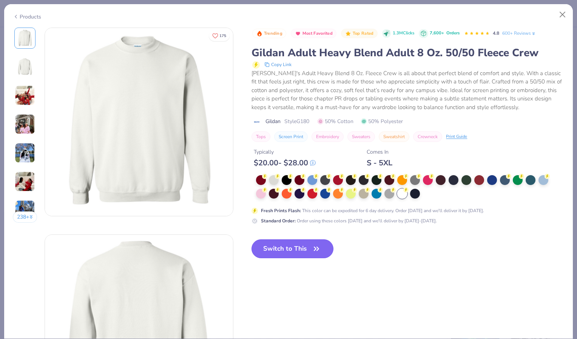
click at [289, 249] on button "Switch to This" at bounding box center [292, 248] width 82 height 19
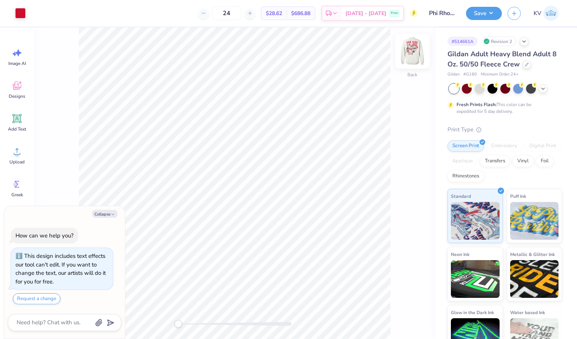
click at [415, 57] on img at bounding box center [412, 51] width 30 height 30
click at [413, 51] on img at bounding box center [412, 51] width 30 height 30
click at [494, 10] on button "Save" at bounding box center [484, 12] width 36 height 13
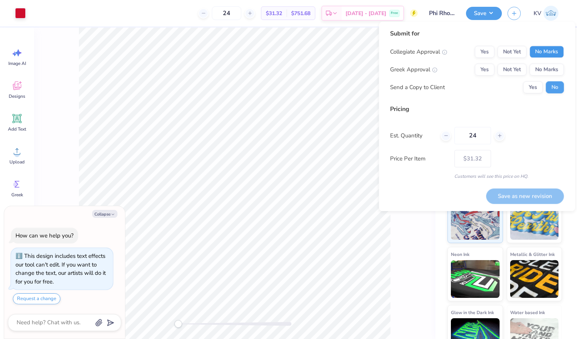
click at [546, 51] on button "No Marks" at bounding box center [546, 52] width 34 height 12
click at [483, 70] on button "Yes" at bounding box center [485, 69] width 20 height 12
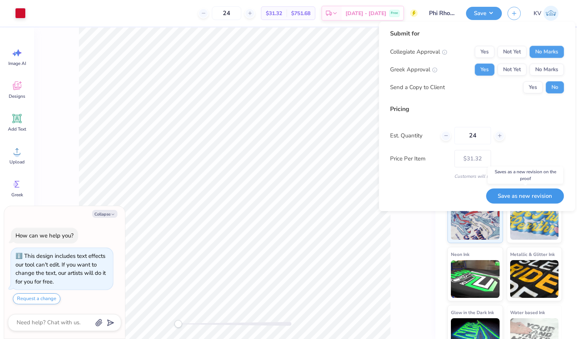
click at [516, 195] on button "Save as new revision" at bounding box center [525, 195] width 78 height 15
type textarea "x"
type input "– –"
type textarea "x"
type input "$31.32"
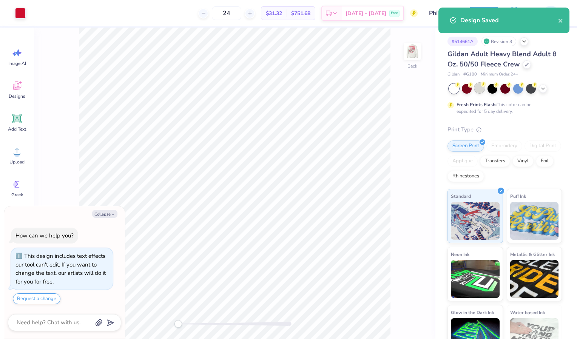
click at [481, 92] on div at bounding box center [480, 88] width 10 height 10
click at [419, 54] on img at bounding box center [412, 51] width 30 height 30
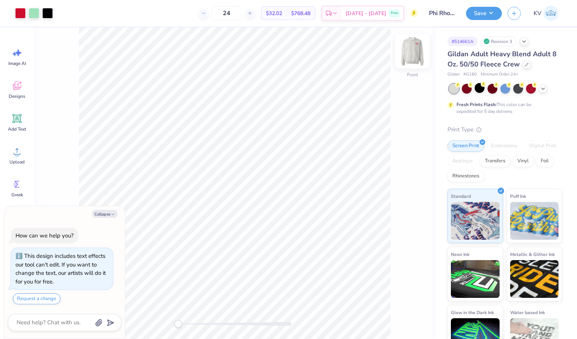
click at [414, 51] on img at bounding box center [412, 51] width 30 height 30
click at [518, 87] on div at bounding box center [518, 88] width 10 height 10
click at [413, 51] on img at bounding box center [412, 51] width 30 height 30
click at [413, 51] on img at bounding box center [412, 51] width 15 height 15
click at [492, 85] on div at bounding box center [492, 88] width 10 height 10
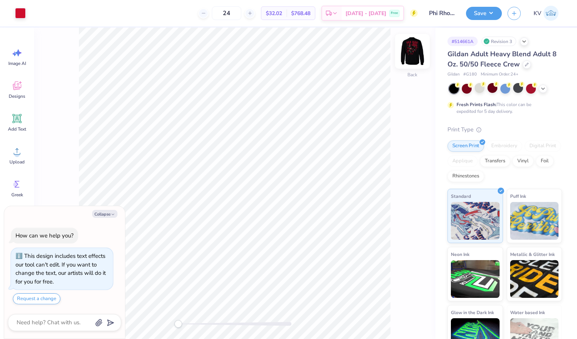
click at [413, 53] on img at bounding box center [412, 51] width 30 height 30
click at [413, 53] on img at bounding box center [412, 51] width 15 height 15
click at [542, 88] on polyline at bounding box center [542, 88] width 3 height 2
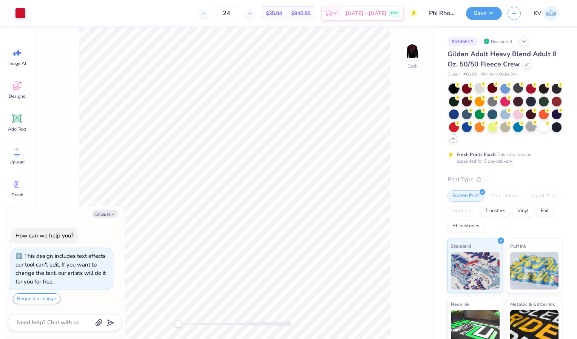
click at [526, 131] on div at bounding box center [531, 127] width 10 height 10
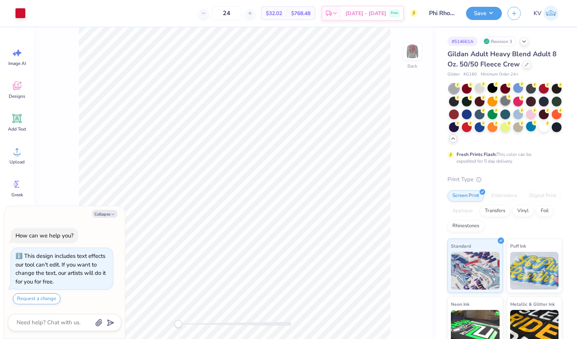
click at [510, 100] on div at bounding box center [505, 101] width 10 height 10
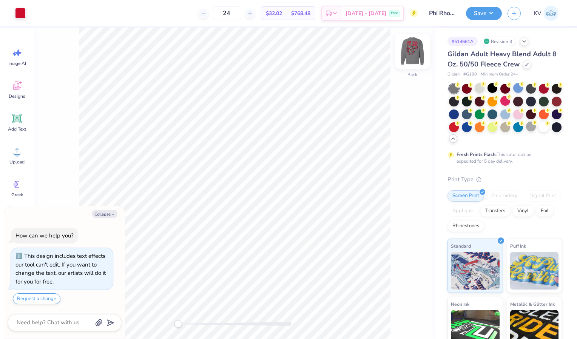
click at [409, 54] on img at bounding box center [412, 51] width 30 height 30
click at [409, 54] on img at bounding box center [412, 51] width 15 height 15
click at [533, 88] on div at bounding box center [531, 88] width 10 height 10
click at [408, 51] on img at bounding box center [412, 51] width 30 height 30
click at [410, 56] on img at bounding box center [412, 51] width 30 height 30
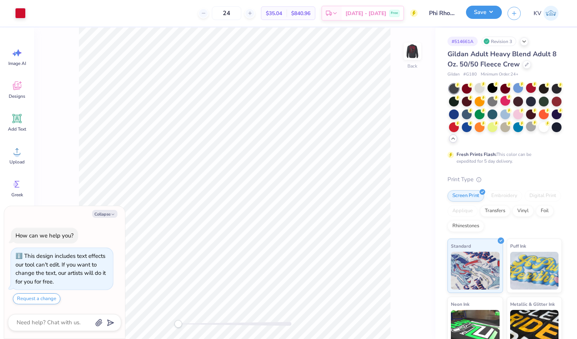
click at [483, 10] on button "Save" at bounding box center [484, 12] width 36 height 13
click at [410, 54] on img at bounding box center [412, 51] width 30 height 30
click at [410, 54] on img at bounding box center [412, 51] width 15 height 15
click at [481, 86] on icon at bounding box center [483, 84] width 5 height 5
click at [409, 51] on img at bounding box center [412, 51] width 30 height 30
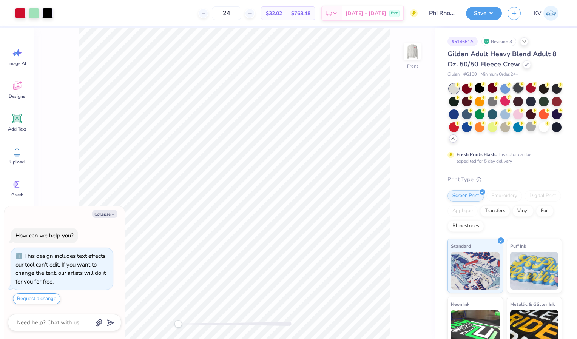
click at [516, 88] on div at bounding box center [518, 88] width 10 height 10
click at [410, 50] on img at bounding box center [412, 51] width 30 height 30
click at [477, 14] on button "Save" at bounding box center [484, 12] width 36 height 13
click at [472, 111] on div at bounding box center [467, 114] width 10 height 10
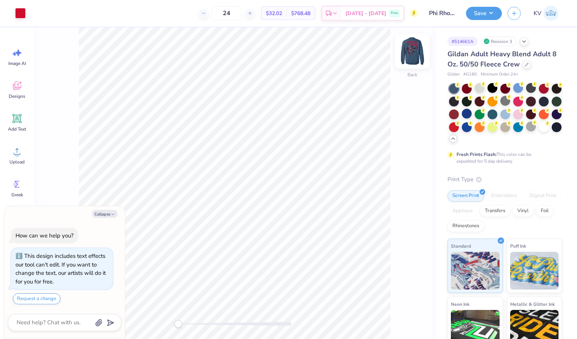
click at [414, 55] on img at bounding box center [412, 51] width 30 height 30
click at [414, 55] on img at bounding box center [412, 51] width 15 height 15
click at [539, 106] on div at bounding box center [544, 101] width 10 height 10
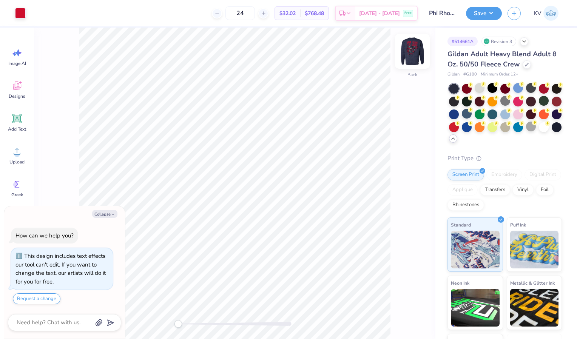
click at [415, 53] on img at bounding box center [412, 51] width 30 height 30
click at [415, 53] on img at bounding box center [412, 51] width 15 height 15
click at [529, 86] on div at bounding box center [531, 88] width 10 height 10
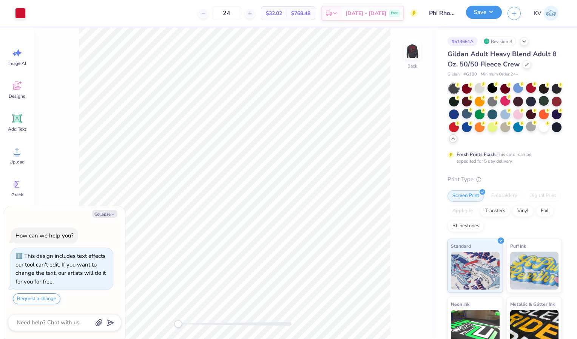
click at [481, 8] on button "Save" at bounding box center [484, 12] width 36 height 13
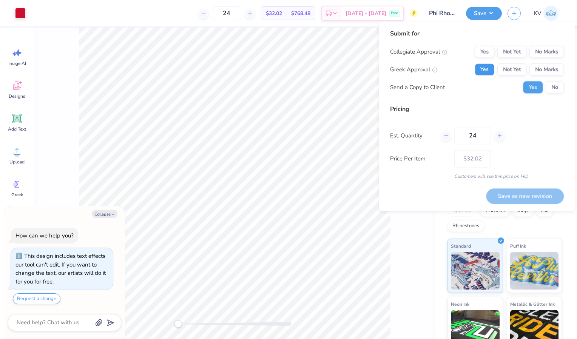
click at [486, 72] on button "Yes" at bounding box center [485, 69] width 20 height 12
click at [535, 53] on button "No Marks" at bounding box center [546, 52] width 34 height 12
click at [518, 199] on button "Save as new revision" at bounding box center [525, 195] width 78 height 15
type textarea "x"
type input "– –"
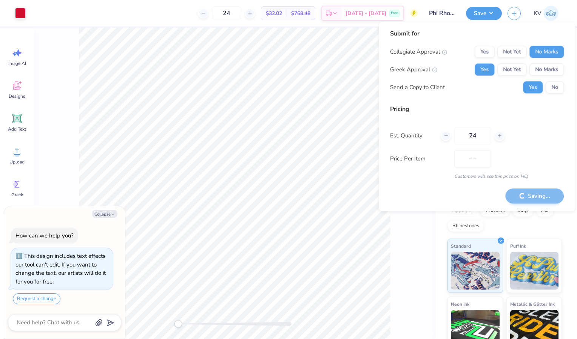
type textarea "x"
type input "$32.02"
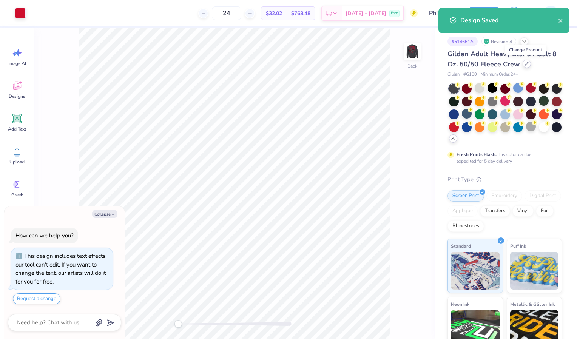
click at [525, 65] on icon at bounding box center [526, 63] width 3 height 3
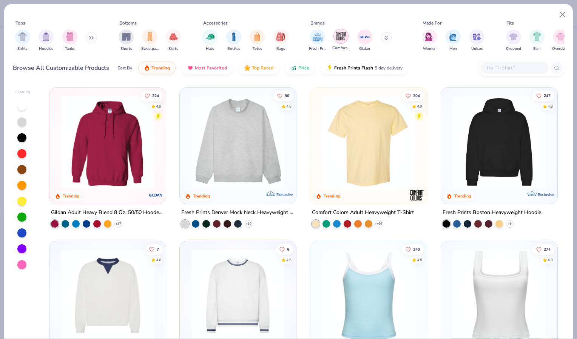
click at [345, 37] on img "filter for Comfort Colors" at bounding box center [340, 36] width 11 height 11
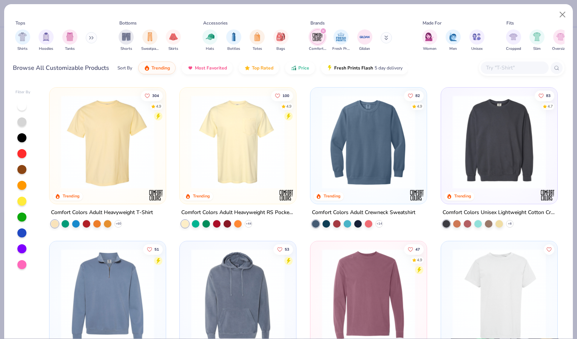
click at [117, 138] on img at bounding box center [107, 142] width 101 height 94
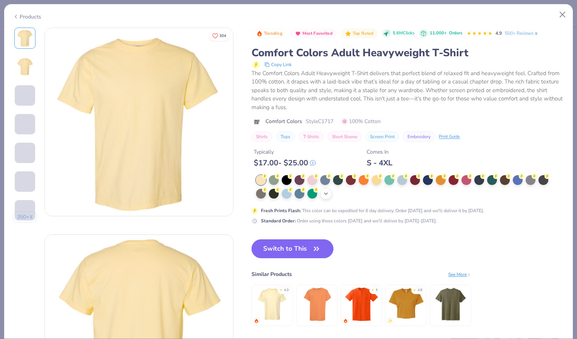
click at [325, 194] on icon at bounding box center [326, 194] width 6 height 6
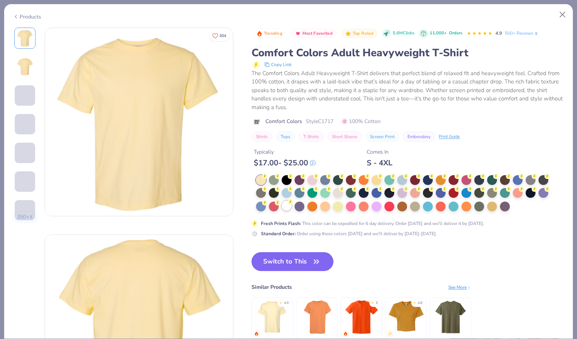
click at [290, 207] on div at bounding box center [287, 206] width 10 height 10
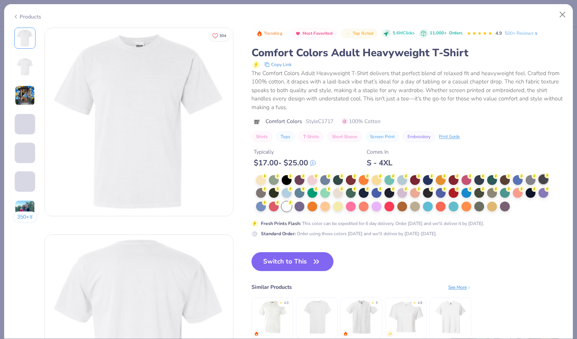
click at [545, 177] on icon at bounding box center [546, 175] width 5 height 5
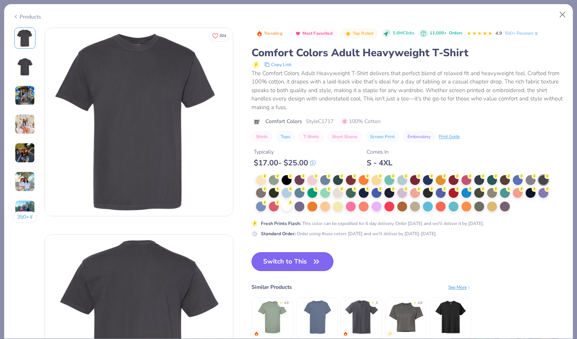
click at [283, 265] on button "Switch to This" at bounding box center [292, 261] width 82 height 19
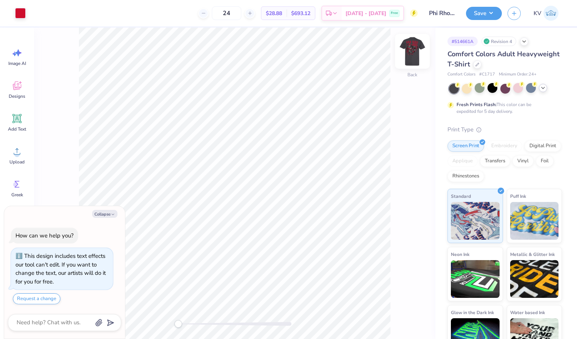
click at [410, 51] on img at bounding box center [412, 51] width 30 height 30
click at [410, 51] on img at bounding box center [412, 51] width 15 height 15
click at [478, 13] on button "Save" at bounding box center [484, 12] width 36 height 13
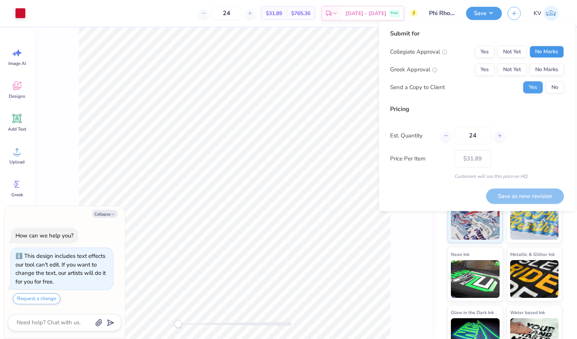
click at [543, 56] on button "No Marks" at bounding box center [546, 52] width 34 height 12
click at [483, 70] on button "Yes" at bounding box center [485, 69] width 20 height 12
click at [554, 85] on button "No" at bounding box center [555, 87] width 18 height 12
click at [521, 194] on button "Save as new revision" at bounding box center [525, 195] width 78 height 15
type textarea "x"
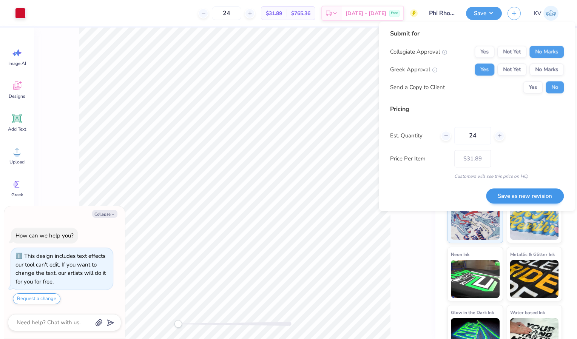
type input "– –"
type textarea "x"
type input "$31.89"
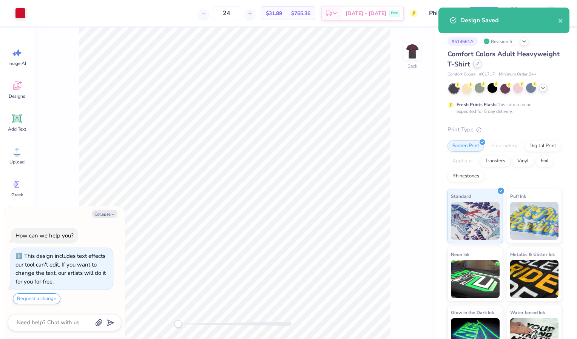
click at [479, 64] on icon at bounding box center [477, 64] width 4 height 4
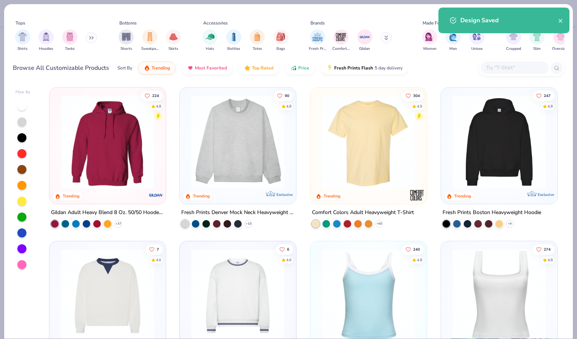
click at [241, 130] on img at bounding box center [237, 142] width 101 height 94
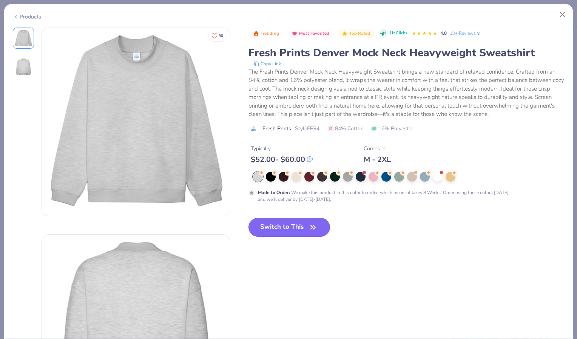
click at [298, 221] on button "Switch to This" at bounding box center [289, 227] width 82 height 19
type textarea "x"
type input "50"
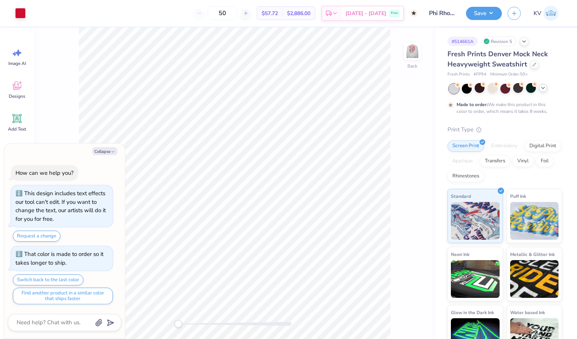
click at [540, 88] on icon at bounding box center [543, 88] width 6 height 6
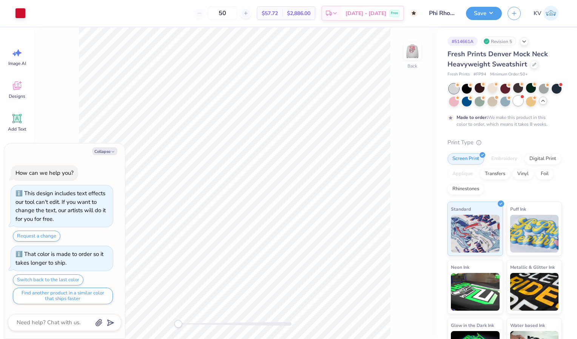
click at [523, 100] on div at bounding box center [518, 101] width 10 height 10
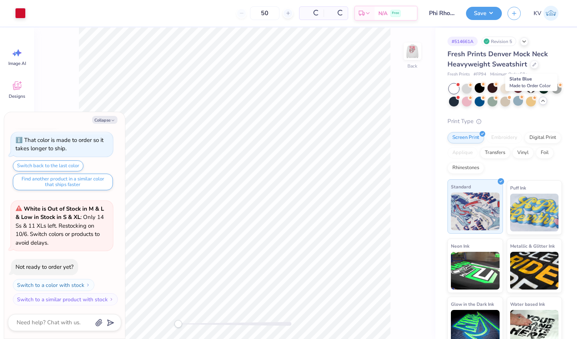
scroll to position [129, 0]
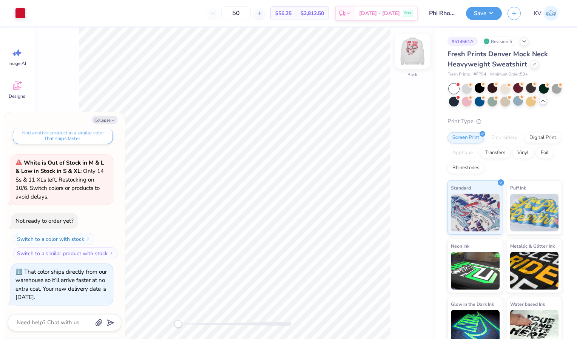
click at [408, 53] on img at bounding box center [412, 51] width 30 height 30
click at [408, 53] on img at bounding box center [412, 51] width 15 height 15
click at [493, 6] on button "Save" at bounding box center [484, 12] width 36 height 13
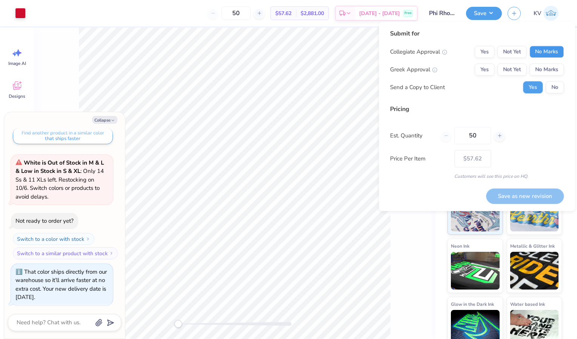
click at [541, 49] on button "No Marks" at bounding box center [546, 52] width 34 height 12
click at [484, 71] on button "Yes" at bounding box center [485, 69] width 20 height 12
click at [554, 86] on button "No" at bounding box center [555, 87] width 18 height 12
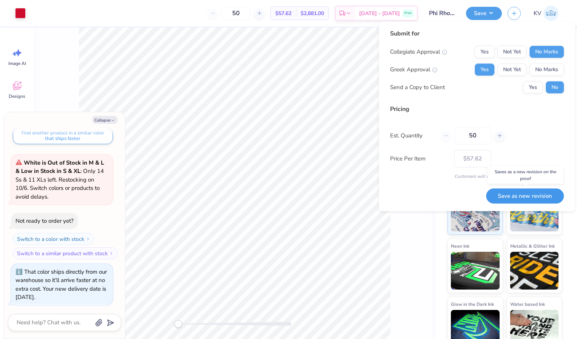
click at [515, 196] on button "Save as new revision" at bounding box center [525, 195] width 78 height 15
type textarea "x"
type input "– –"
type textarea "x"
type input "$57.62"
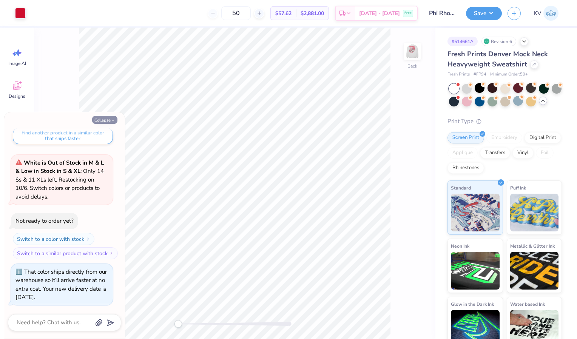
click at [108, 119] on button "Collapse" at bounding box center [104, 120] width 25 height 8
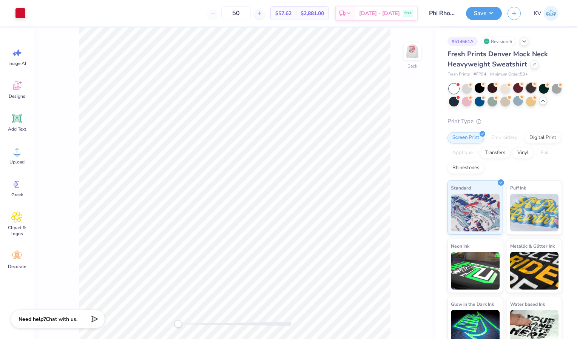
click at [531, 86] on div at bounding box center [531, 88] width 10 height 10
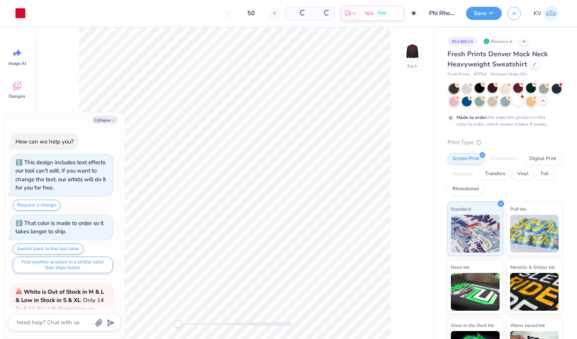
scroll to position [200, 0]
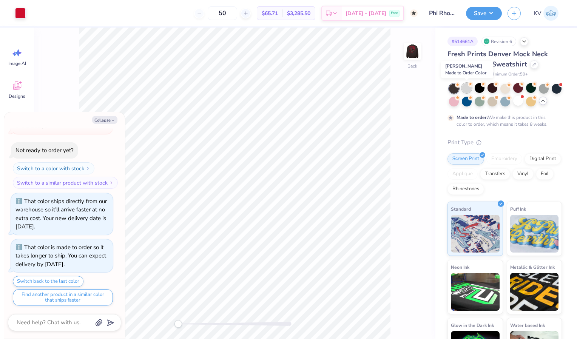
click at [464, 87] on div at bounding box center [467, 88] width 10 height 10
click at [481, 88] on div at bounding box center [480, 88] width 10 height 10
click at [542, 88] on div at bounding box center [544, 88] width 10 height 10
click at [417, 45] on img at bounding box center [412, 51] width 30 height 30
click at [409, 47] on img at bounding box center [412, 51] width 30 height 30
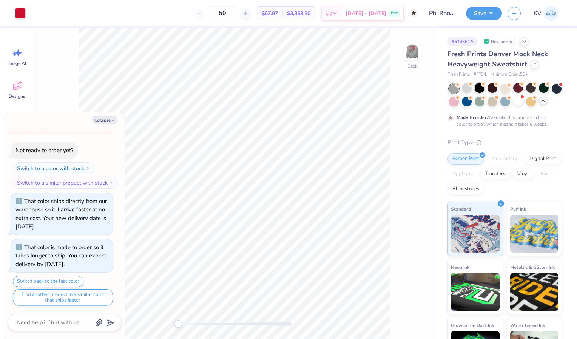
click at [477, 89] on div at bounding box center [480, 88] width 10 height 10
click at [540, 86] on div at bounding box center [544, 88] width 10 height 10
click at [415, 51] on img at bounding box center [412, 51] width 30 height 30
click at [415, 51] on img at bounding box center [412, 51] width 15 height 15
click at [481, 13] on button "Save" at bounding box center [484, 12] width 36 height 13
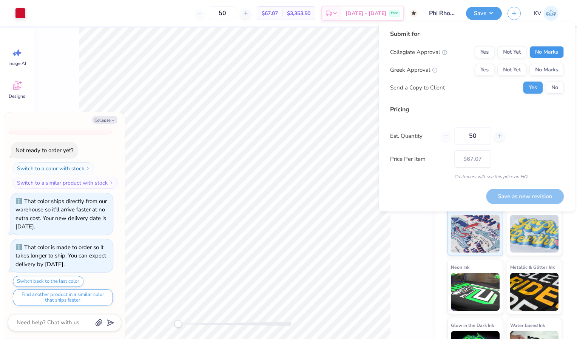
click at [545, 51] on button "No Marks" at bounding box center [546, 52] width 34 height 12
click at [486, 67] on button "Yes" at bounding box center [485, 70] width 20 height 12
click at [554, 81] on div "Collegiate Approval Yes Not Yet No Marks Greek Approval Yes Not Yet No Marks Se…" at bounding box center [477, 70] width 174 height 48
click at [554, 84] on button "No" at bounding box center [555, 88] width 18 height 12
click at [518, 193] on button "Save as new revision" at bounding box center [525, 196] width 78 height 15
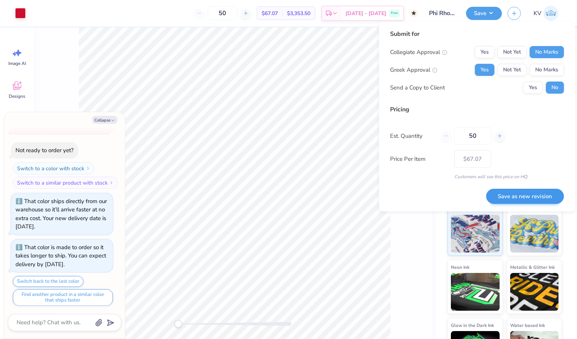
type textarea "x"
type input "– –"
type textarea "x"
type input "$67.07"
type textarea "x"
